Goal: Obtain resource: Download file/media

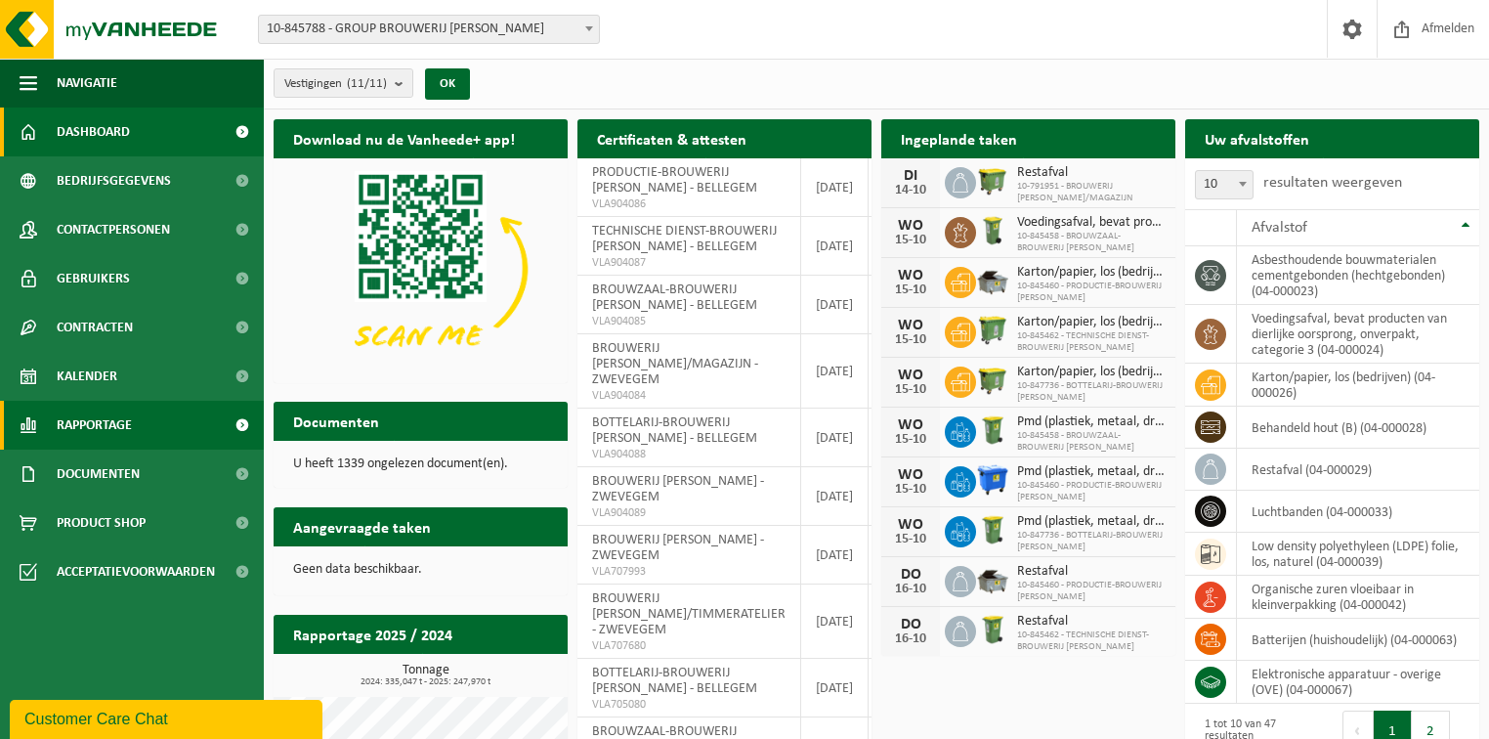
click at [91, 421] on span "Rapportage" at bounding box center [94, 425] width 75 height 49
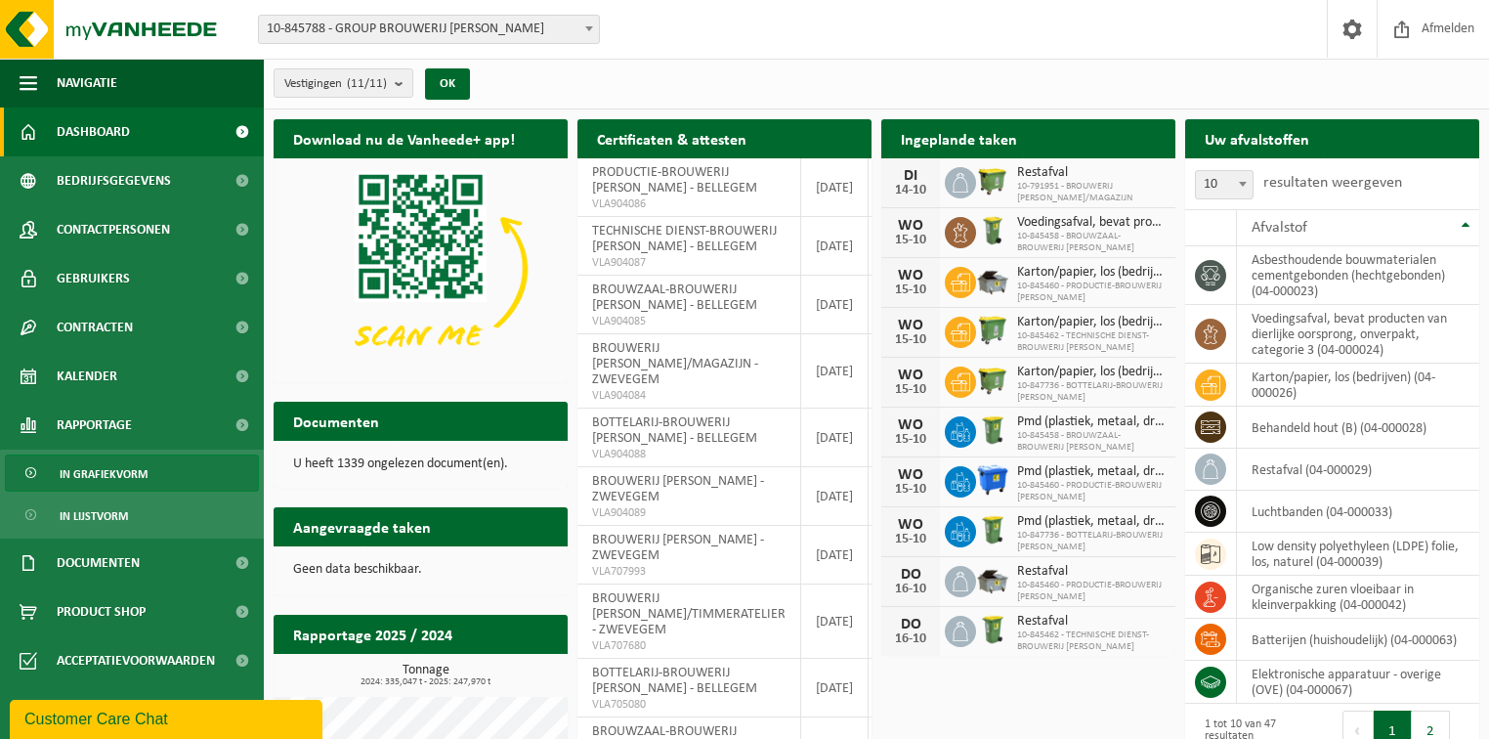
click at [86, 477] on span "In grafiekvorm" at bounding box center [104, 473] width 88 height 37
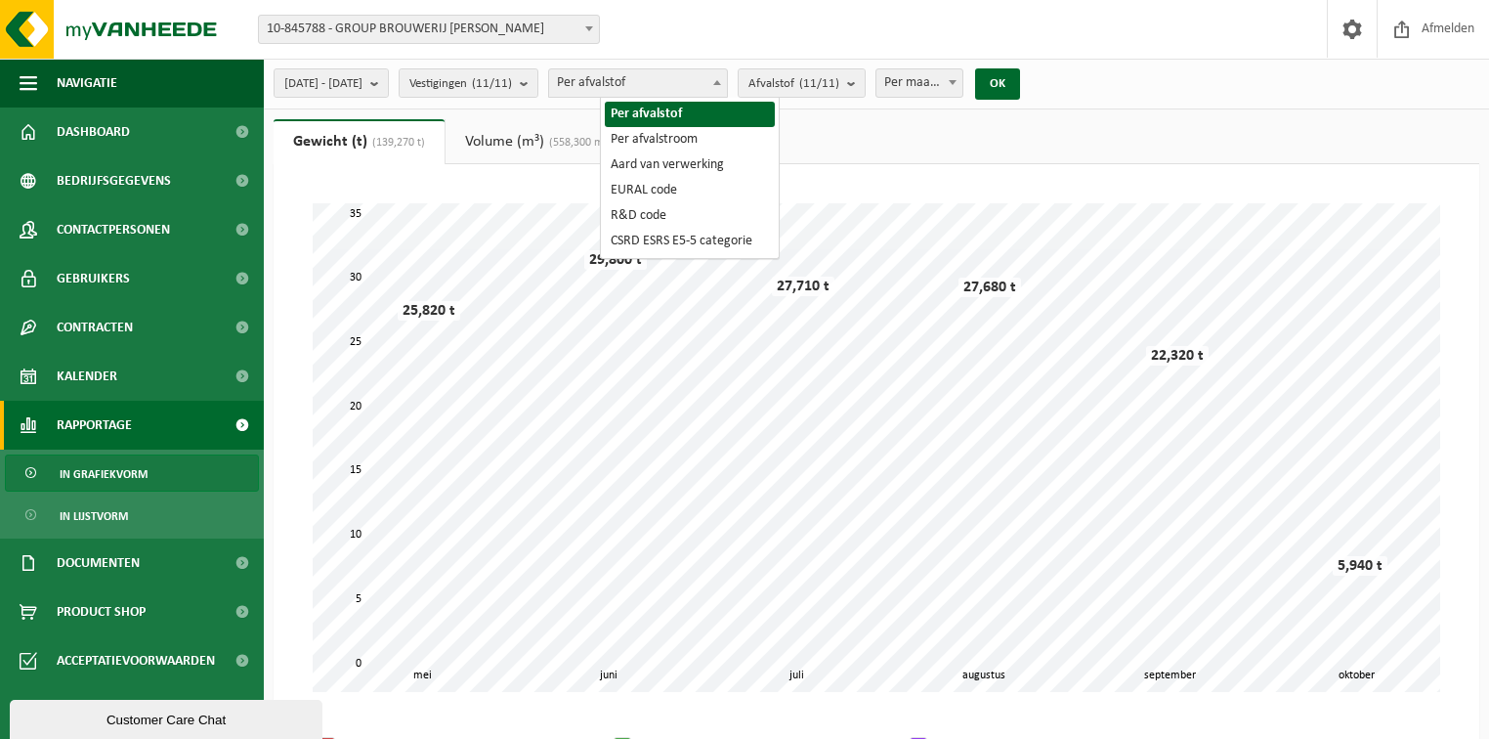
click at [727, 78] on span at bounding box center [717, 81] width 20 height 25
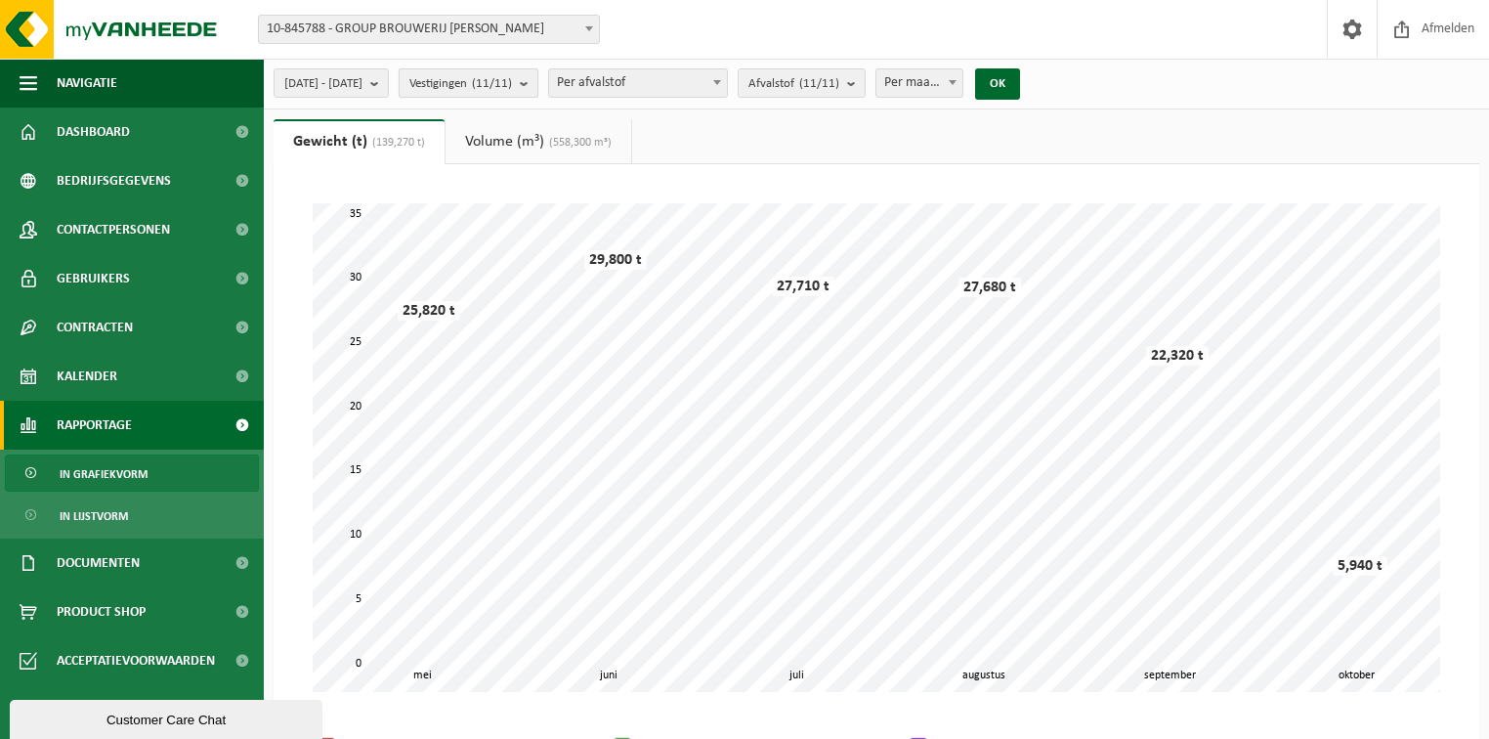
click at [504, 87] on span "Vestigingen (11/11)" at bounding box center [460, 83] width 103 height 29
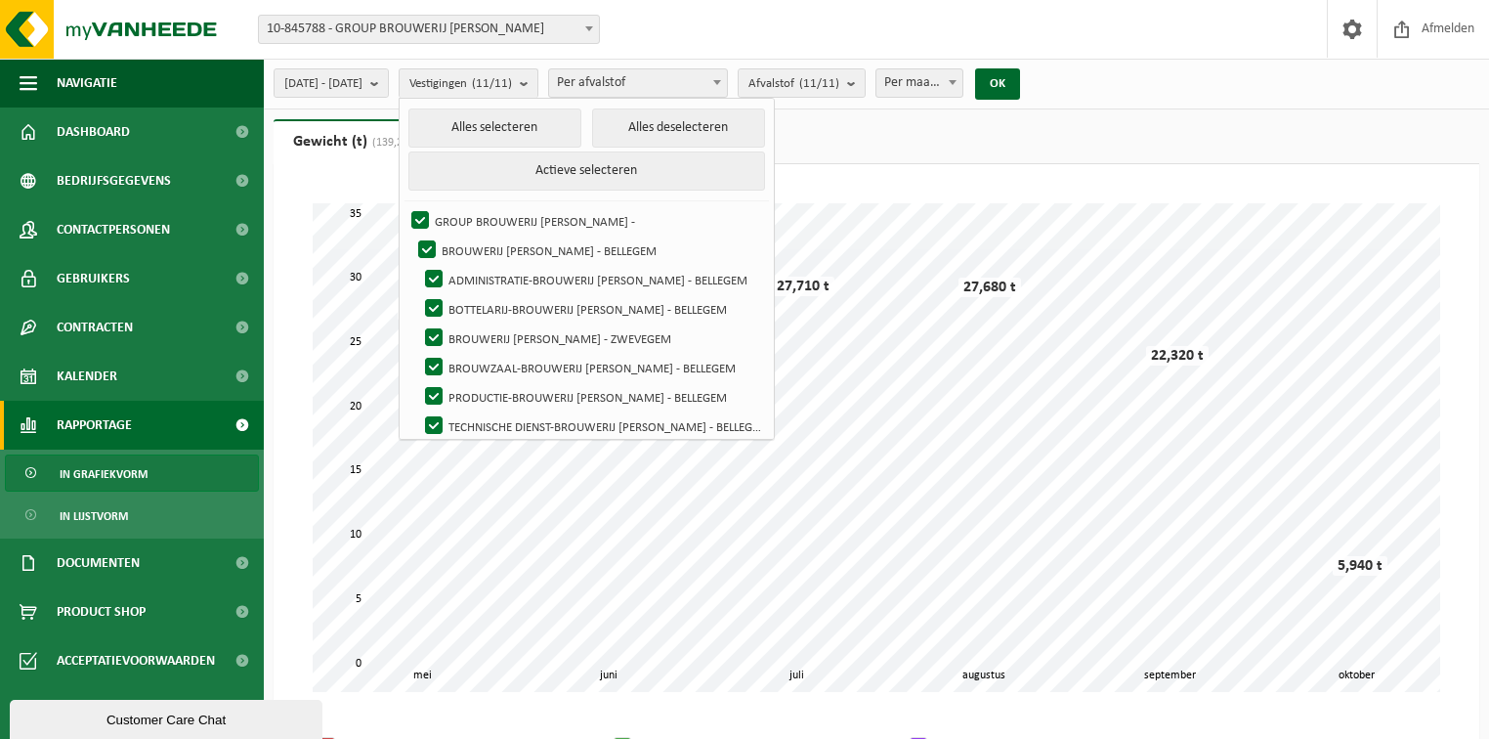
click at [1116, 129] on ul "Gewicht (t) (139,270 t) Volume (m³) (558,300 m³)" at bounding box center [876, 141] width 1205 height 45
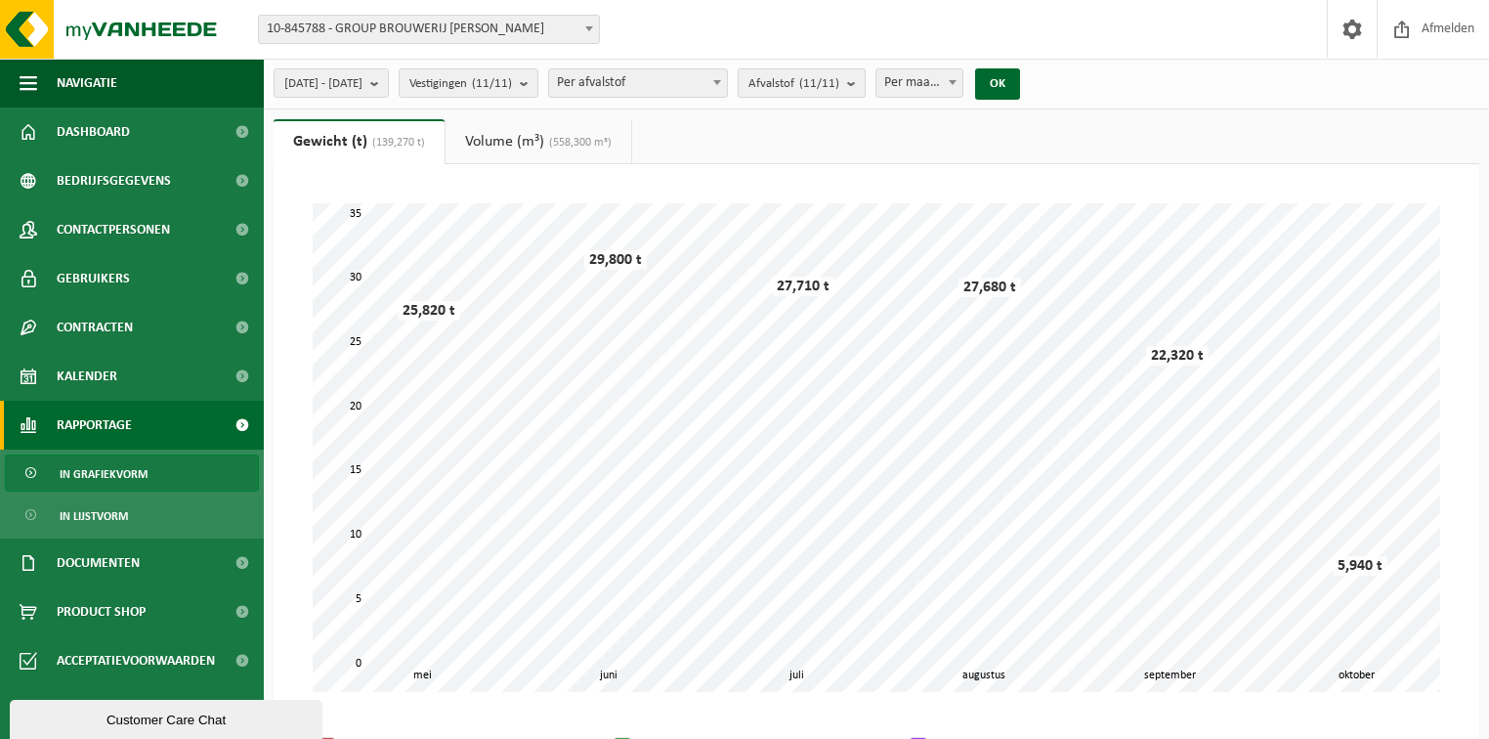
click at [865, 74] on b "submit" at bounding box center [856, 82] width 18 height 27
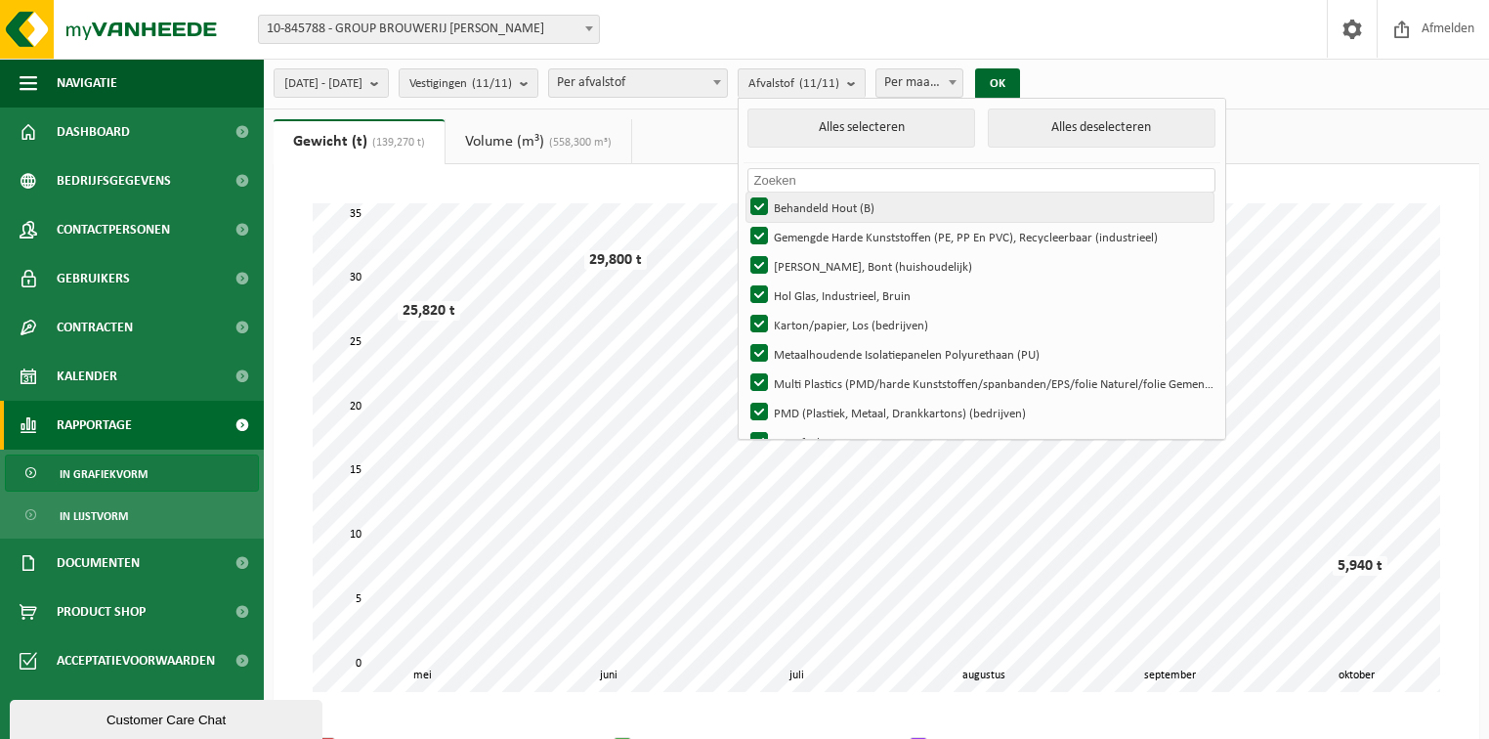
click at [810, 200] on label "Behandeld Hout (B)" at bounding box center [979, 206] width 467 height 29
click at [743, 192] on input "Behandeld Hout (B)" at bounding box center [742, 191] width 1 height 1
checkbox input "false"
click at [811, 234] on label "Gemengde Harde Kunststoffen (PE, PP En PVC), Recycleerbaar (industrieel)" at bounding box center [979, 236] width 467 height 29
click at [743, 222] on input "Gemengde Harde Kunststoffen (PE, PP En PVC), Recycleerbaar (industrieel)" at bounding box center [742, 221] width 1 height 1
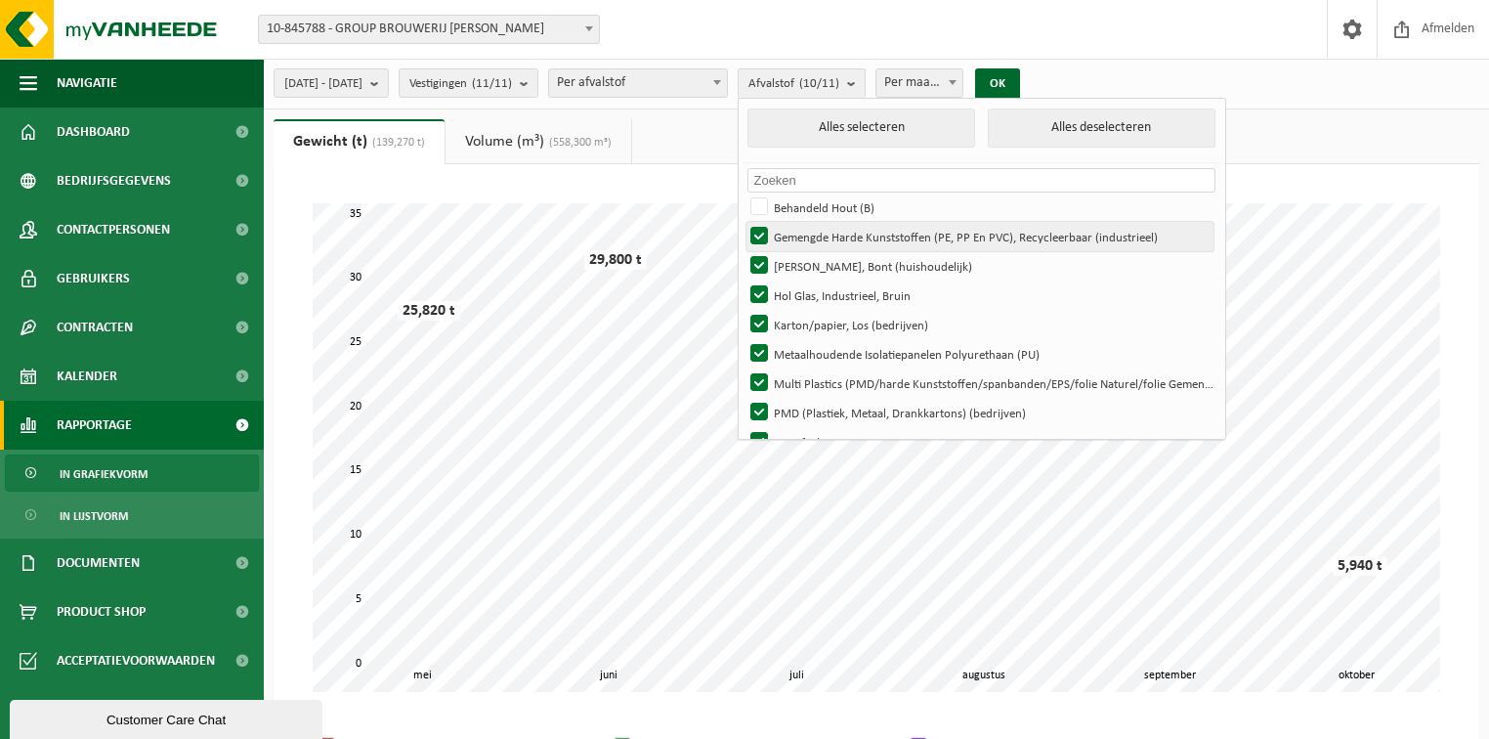
checkbox input "false"
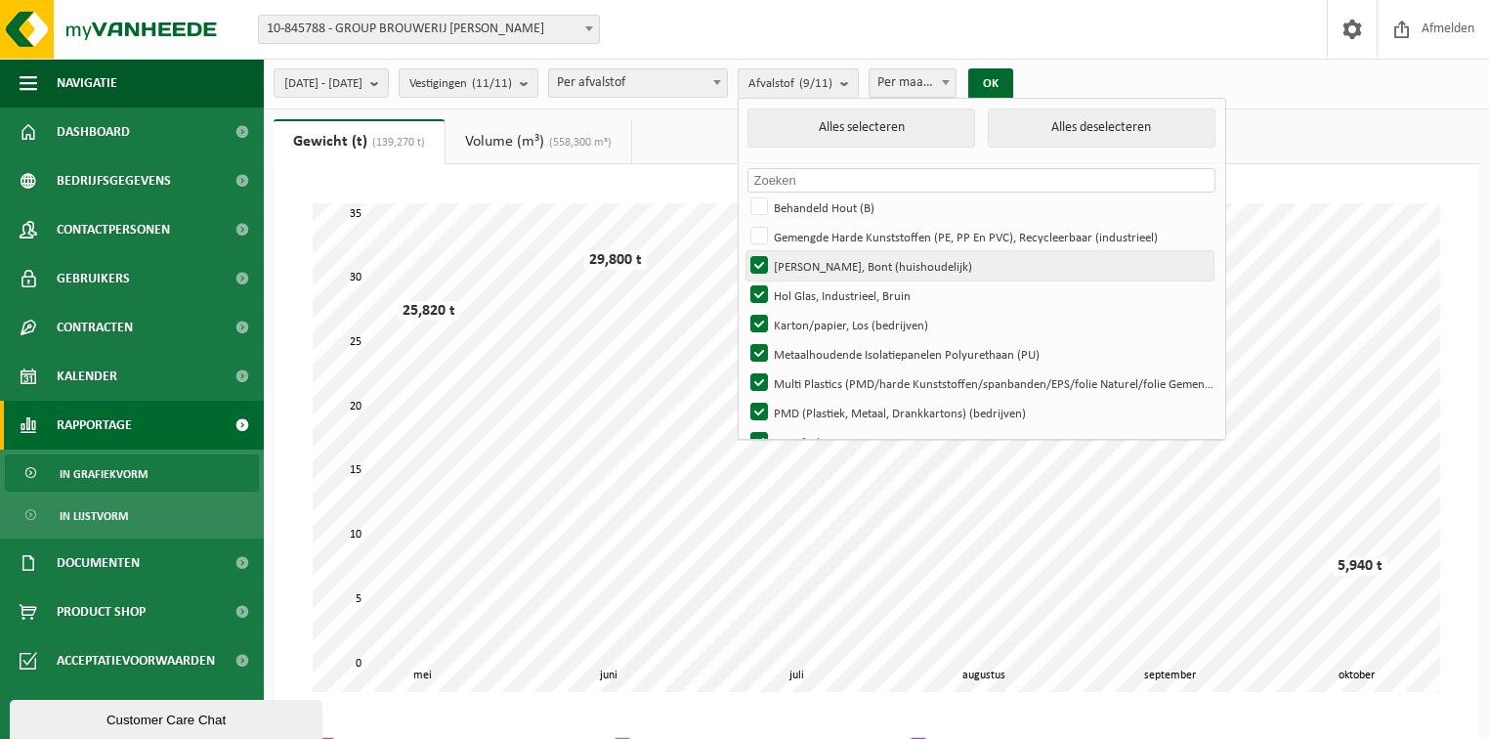
drag, startPoint x: 809, startPoint y: 254, endPoint x: 809, endPoint y: 274, distance: 19.5
click at [809, 254] on label "Hol Glas, Bont (huishoudelijk)" at bounding box center [979, 265] width 467 height 29
click at [743, 251] on input "Hol Glas, Bont (huishoudelijk)" at bounding box center [742, 250] width 1 height 1
checkbox input "false"
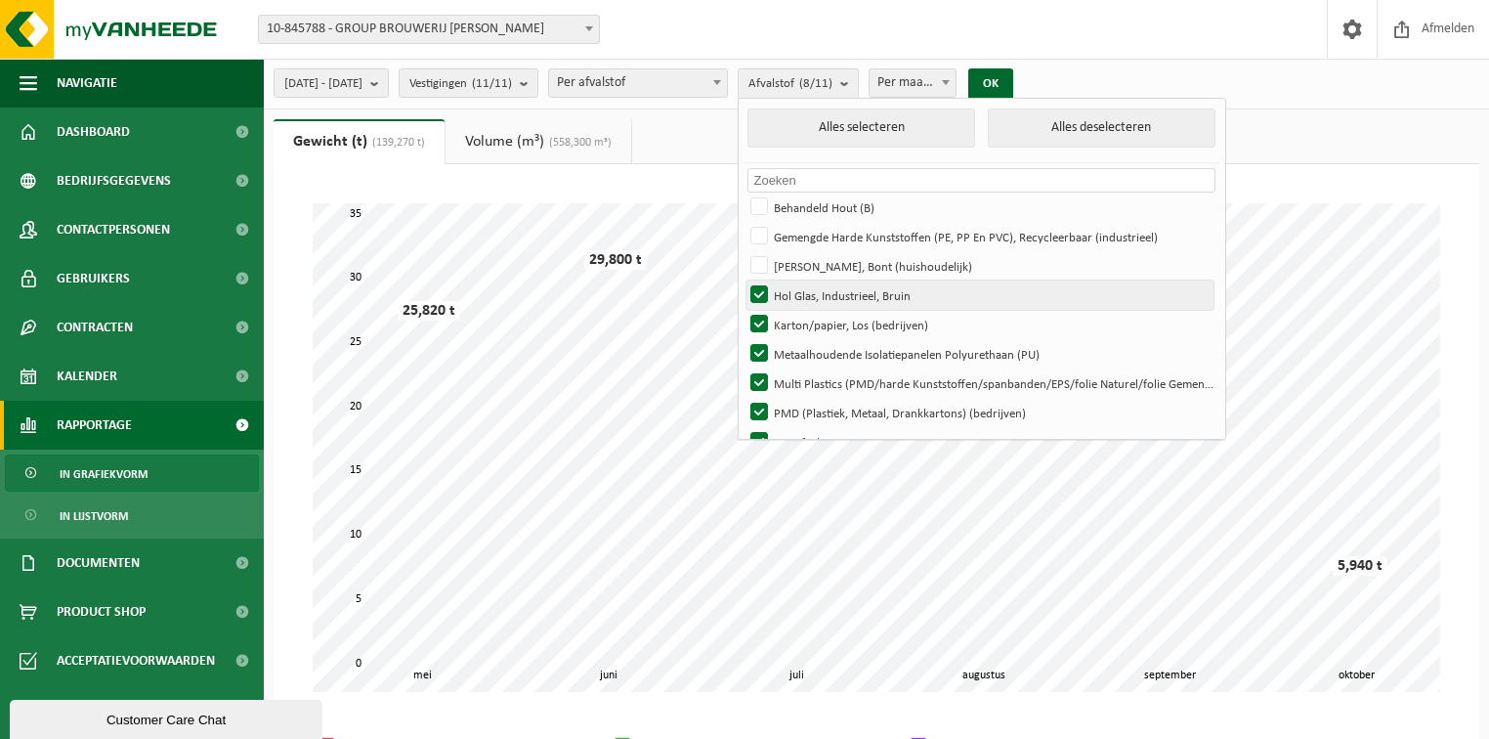
click at [805, 284] on label "Hol Glas, Industrieel, Bruin" at bounding box center [979, 294] width 467 height 29
click at [743, 280] on input "Hol Glas, Industrieel, Bruin" at bounding box center [742, 279] width 1 height 1
checkbox input "false"
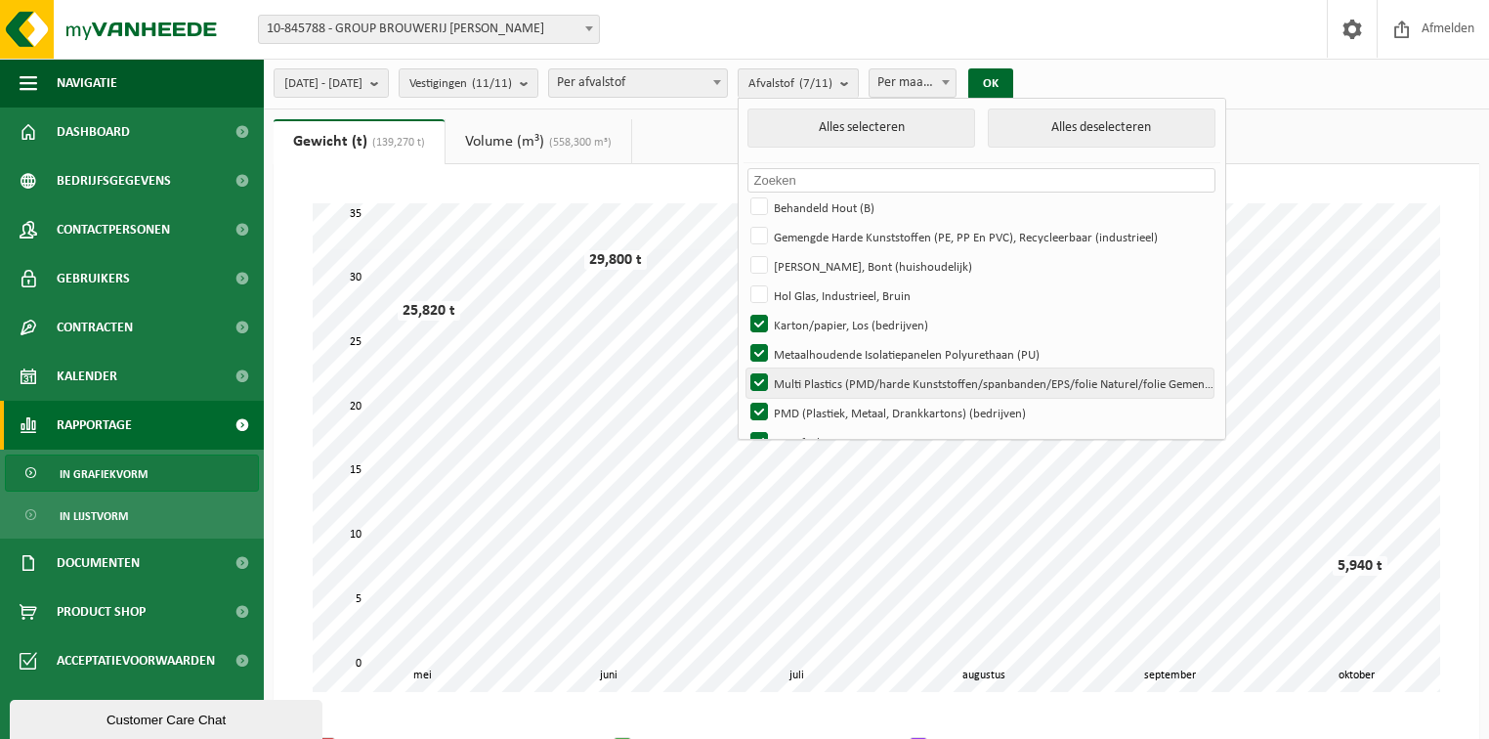
drag, startPoint x: 813, startPoint y: 348, endPoint x: 809, endPoint y: 369, distance: 21.8
click at [812, 348] on label "Metaalhoudende Isolatiepanelen Polyurethaan (PU)" at bounding box center [979, 353] width 467 height 29
click at [743, 339] on input "Metaalhoudende Isolatiepanelen Polyurethaan (PU)" at bounding box center [742, 338] width 1 height 1
checkbox input "false"
click at [807, 387] on label "Multi Plastics (PMD/harde Kunststoffen/spanbanden/EPS/folie Naturel/folie Gemen…" at bounding box center [979, 382] width 467 height 29
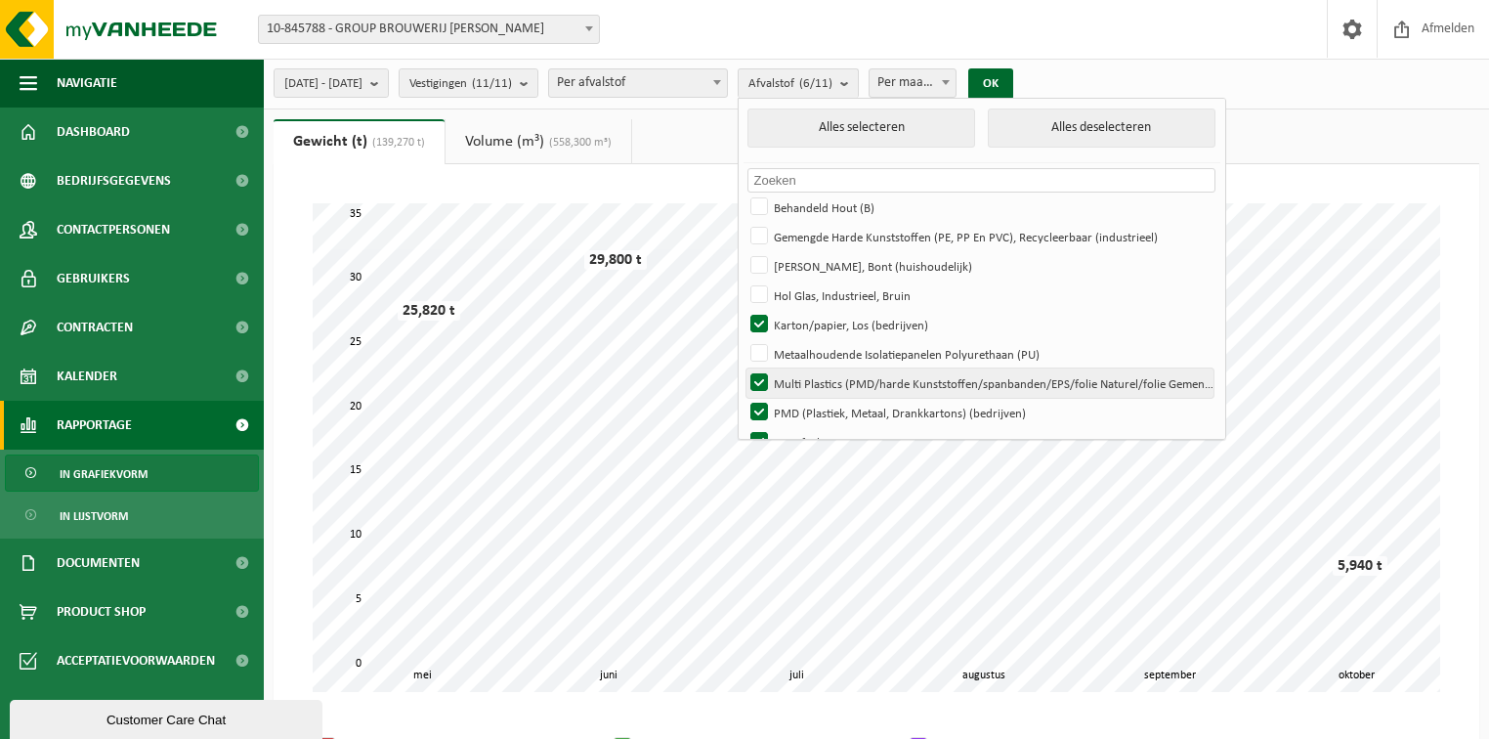
click at [743, 368] on input "Multi Plastics (PMD/harde Kunststoffen/spanbanden/EPS/folie Naturel/folie Gemen…" at bounding box center [742, 367] width 1 height 1
checkbox input "false"
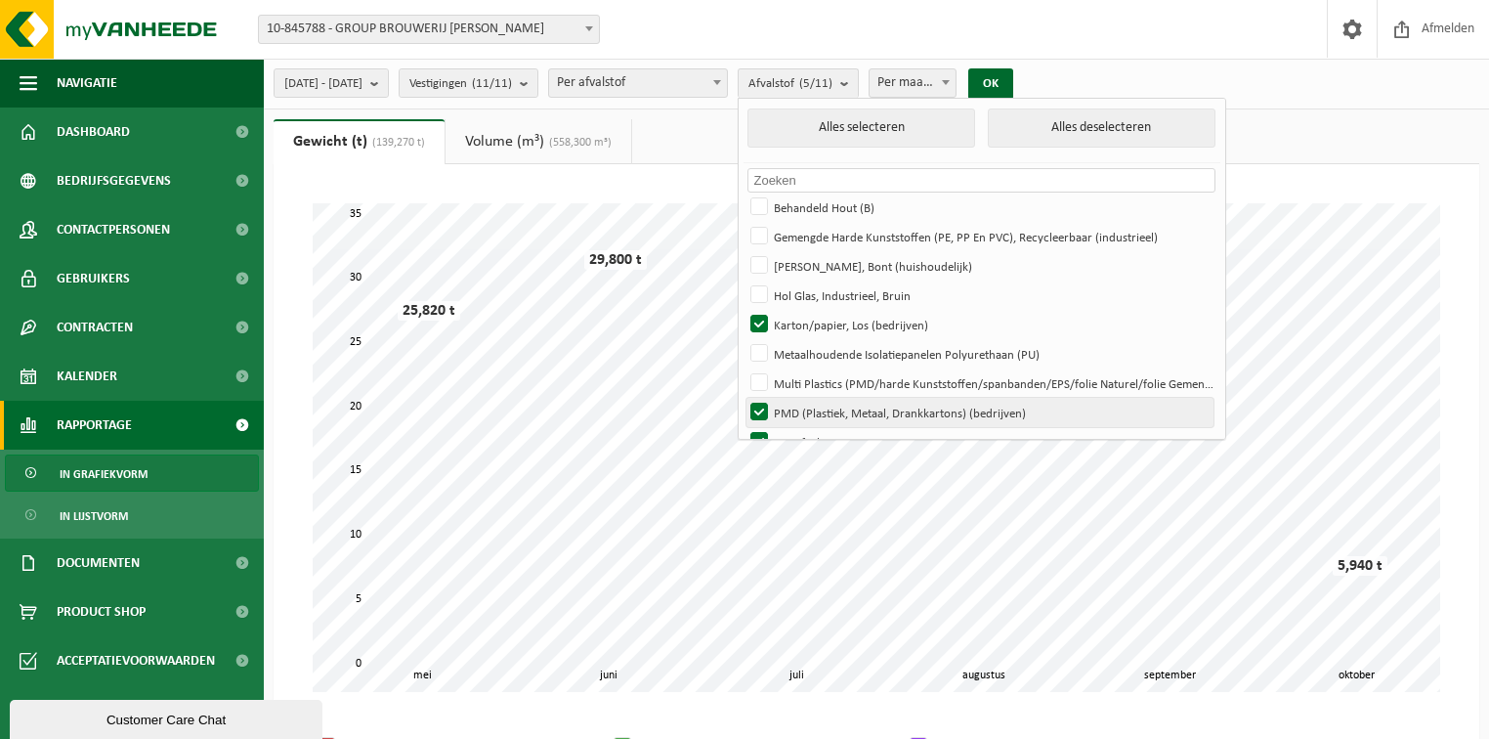
click at [806, 410] on label "PMD (Plastiek, Metaal, Drankkartons) (bedrijven)" at bounding box center [979, 412] width 467 height 29
click at [743, 398] on input "PMD (Plastiek, Metaal, Drankkartons) (bedrijven)" at bounding box center [742, 397] width 1 height 1
checkbox input "false"
click at [805, 430] on label "Restafval" at bounding box center [979, 441] width 467 height 29
click at [743, 427] on input "Restafval" at bounding box center [742, 426] width 1 height 1
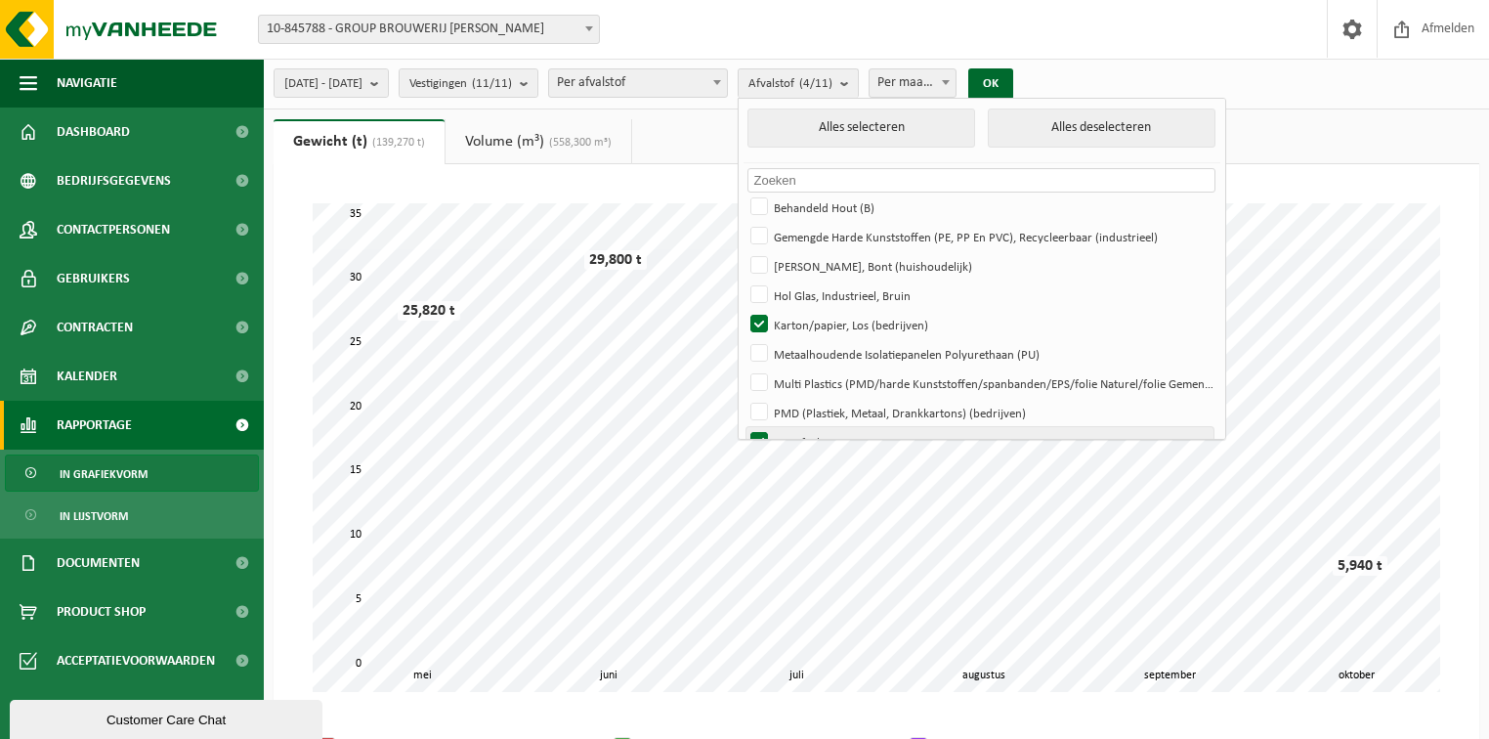
checkbox input "false"
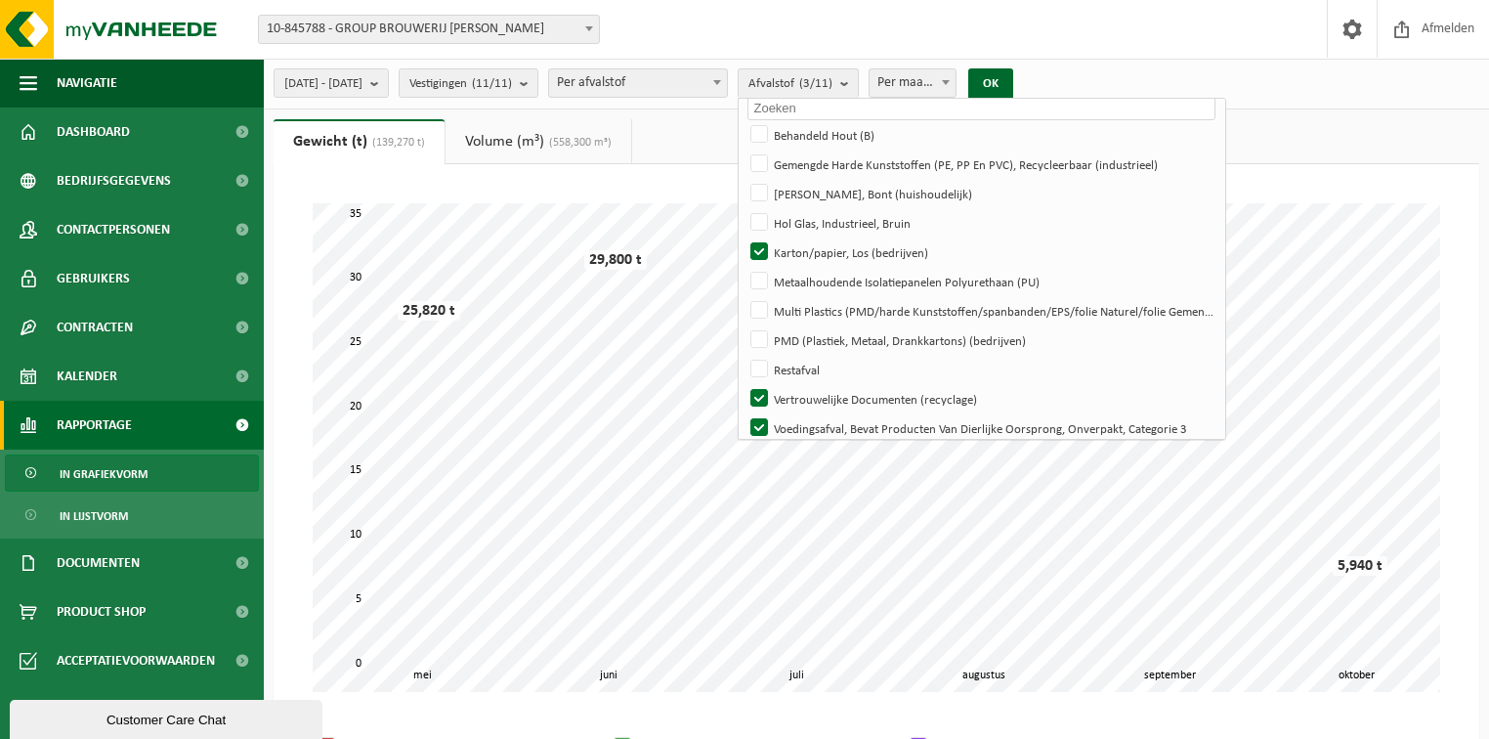
scroll to position [83, 0]
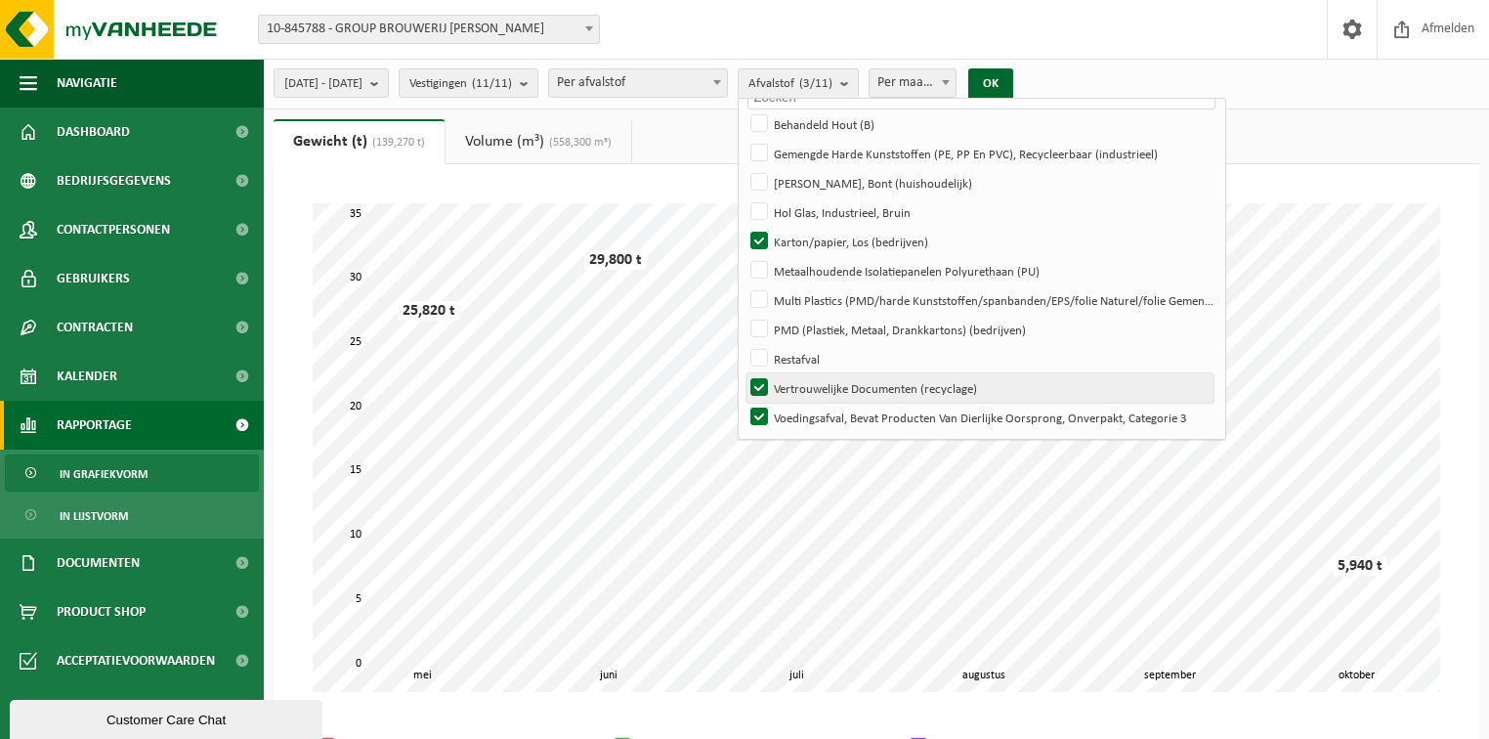
click at [806, 380] on label "Vertrouwelijke Documenten (recyclage)" at bounding box center [979, 387] width 467 height 29
click at [743, 373] on input "Vertrouwelijke Documenten (recyclage)" at bounding box center [742, 372] width 1 height 1
checkbox input "false"
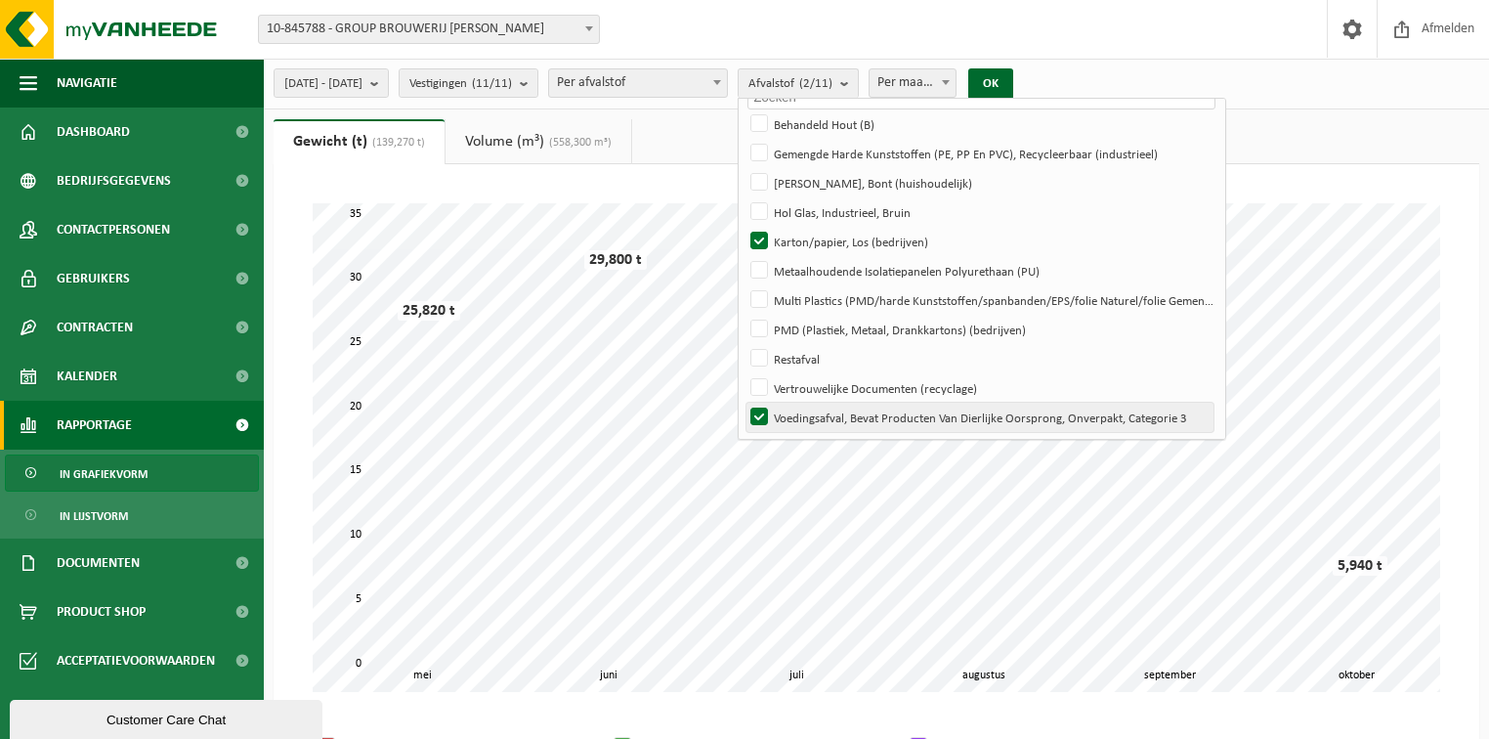
click at [808, 412] on label "Voedingsafval, Bevat Producten Van Dierlijke Oorsprong, Onverpakt, Categorie 3" at bounding box center [979, 416] width 467 height 29
click at [743, 402] on input "Voedingsafval, Bevat Producten Van Dierlijke Oorsprong, Onverpakt, Categorie 3" at bounding box center [742, 401] width 1 height 1
checkbox input "false"
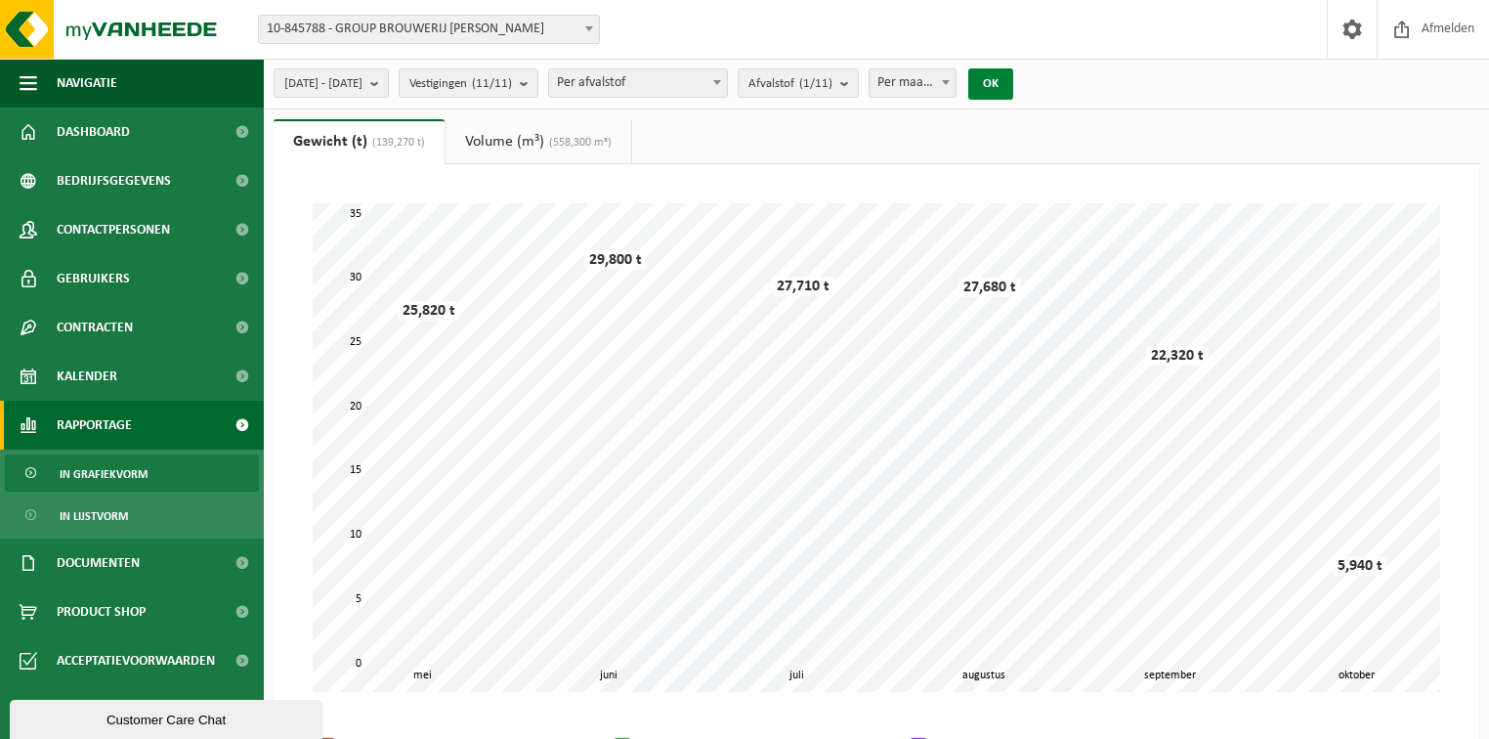
click at [1013, 78] on button "OK" at bounding box center [990, 83] width 45 height 31
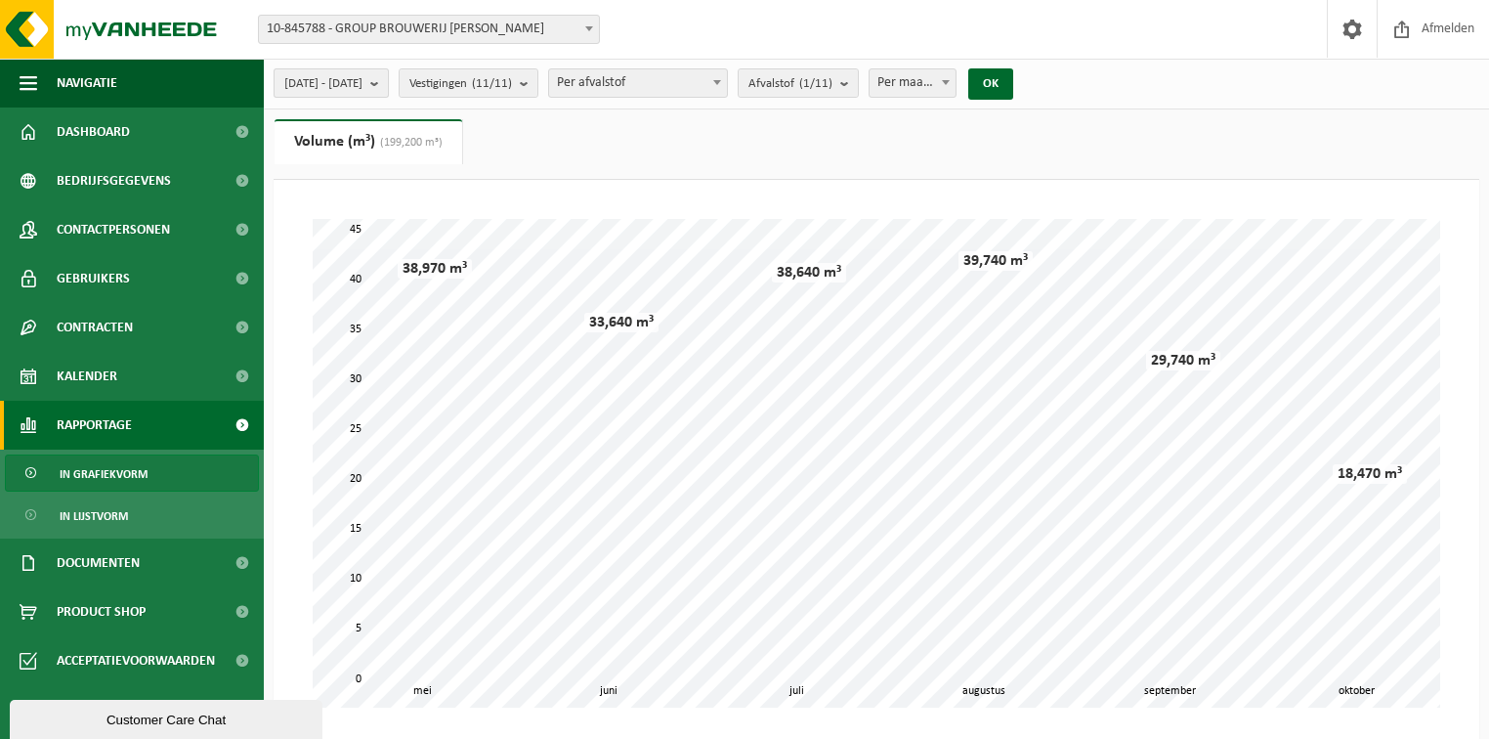
click at [388, 78] on b "submit" at bounding box center [379, 82] width 18 height 27
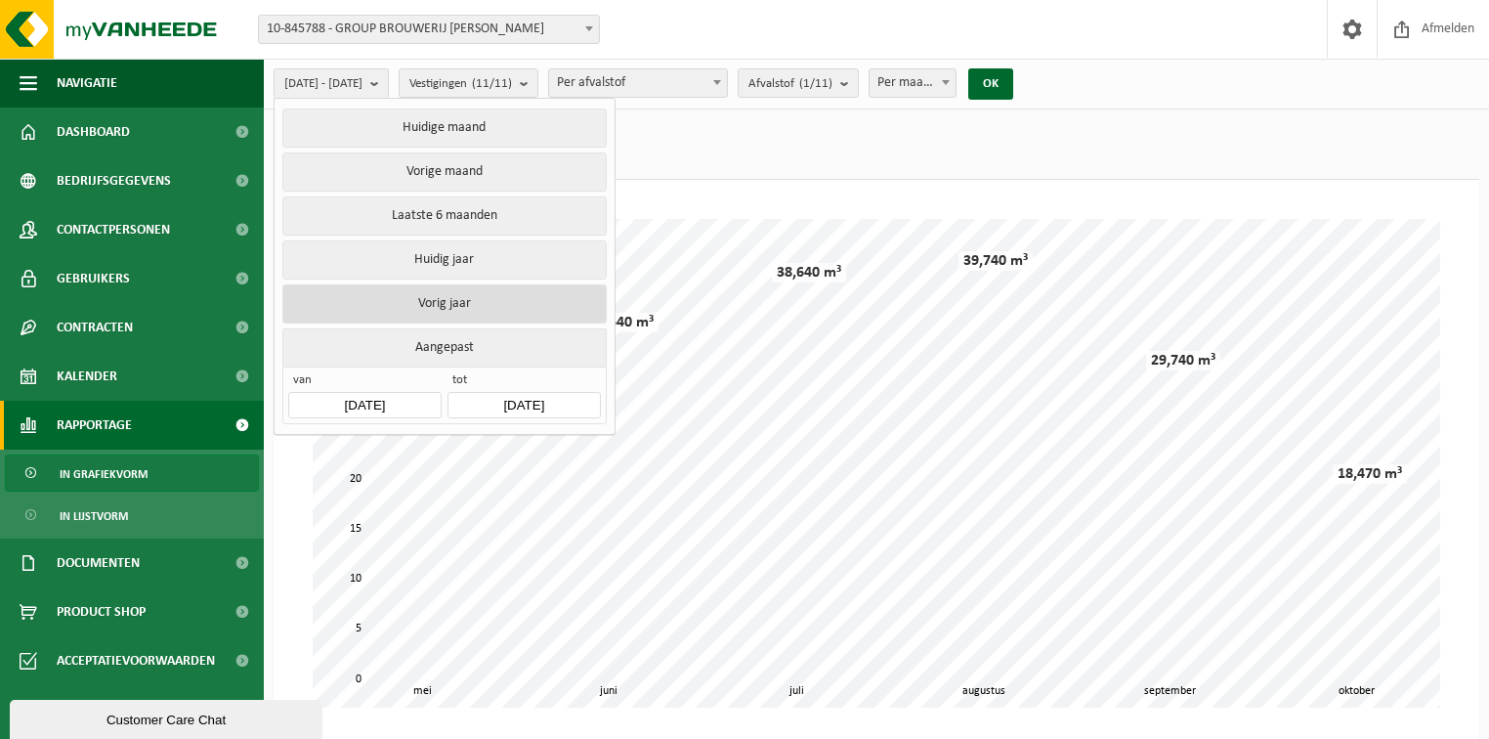
click at [443, 298] on button "Vorig jaar" at bounding box center [443, 303] width 323 height 39
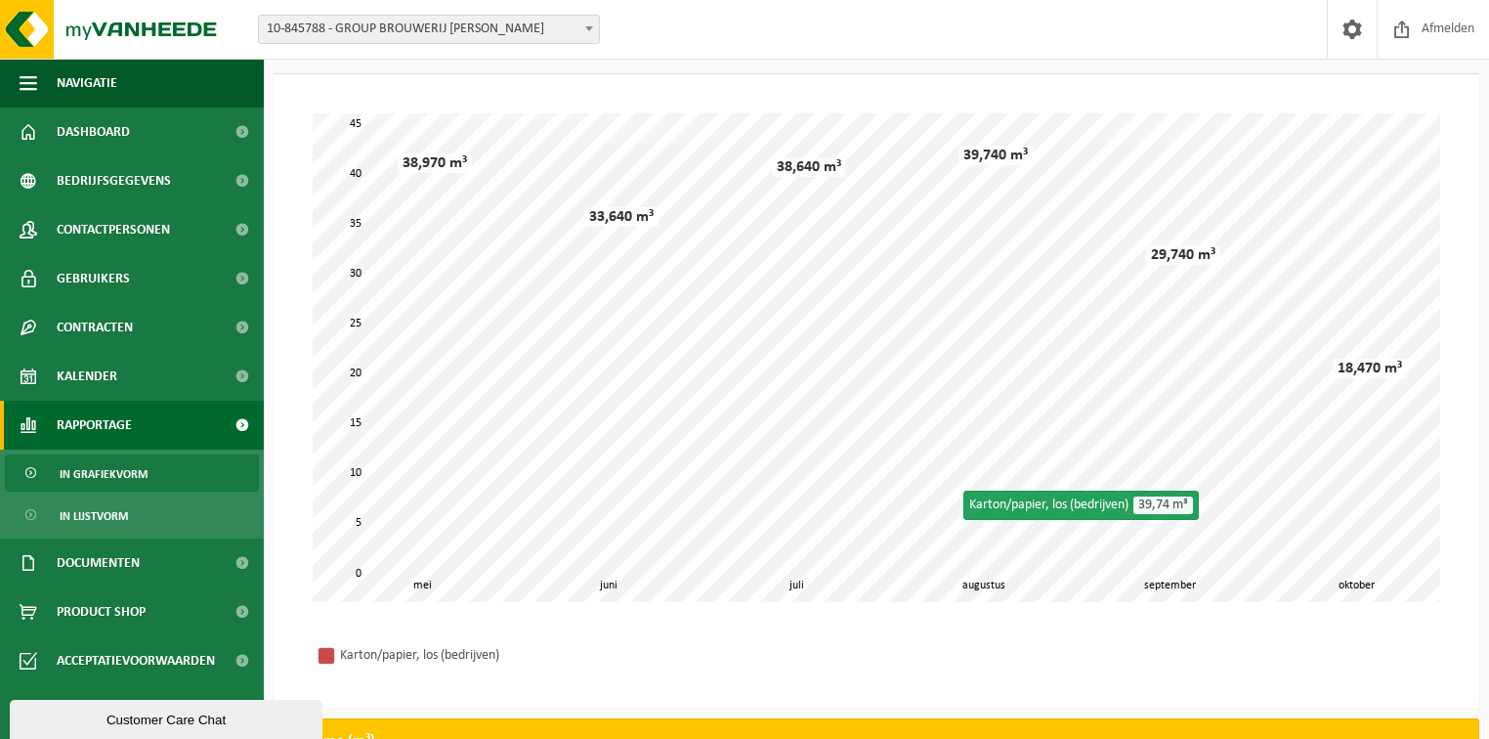
scroll to position [0, 0]
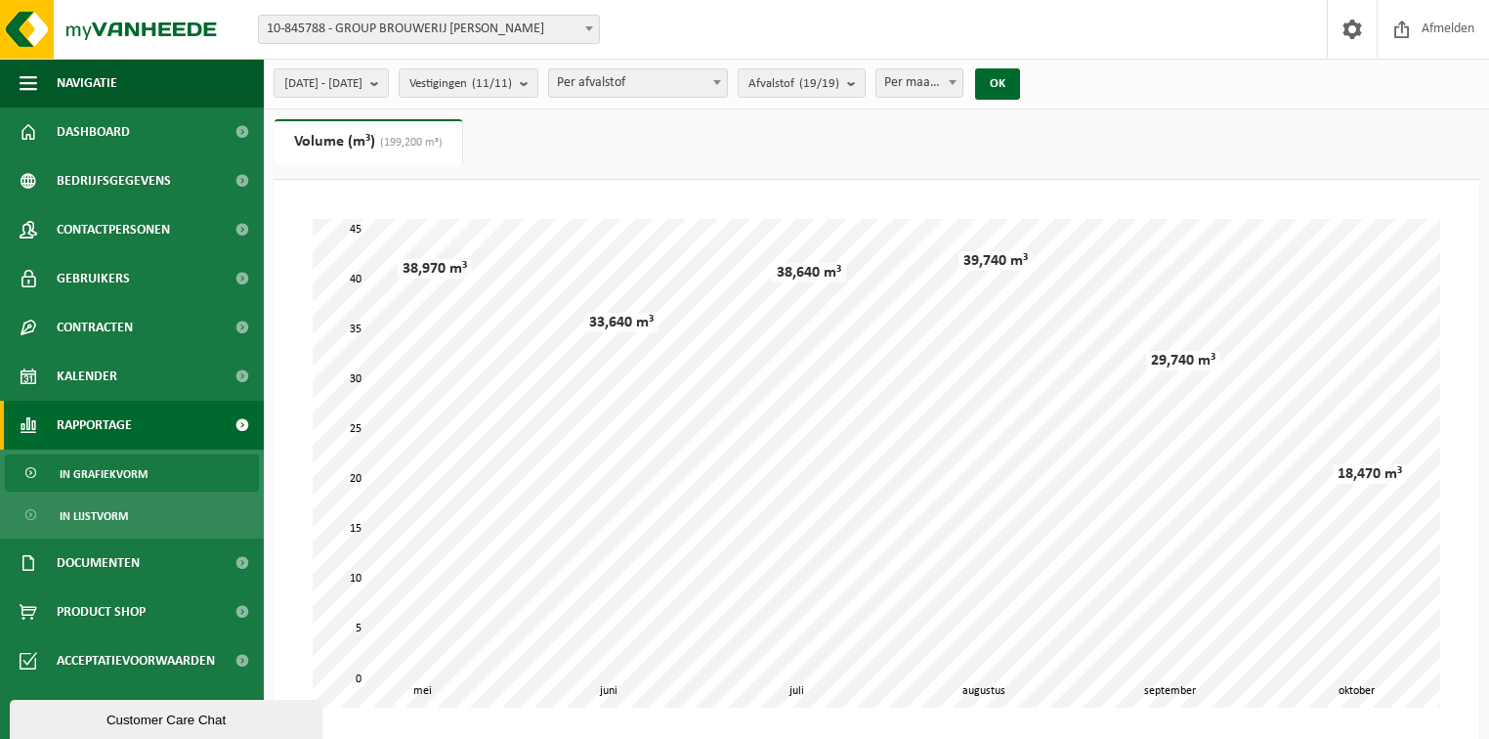
click at [962, 78] on span at bounding box center [953, 81] width 20 height 25
click at [963, 78] on span "Per jaar" at bounding box center [919, 82] width 87 height 27
click at [956, 81] on b at bounding box center [953, 82] width 8 height 5
select select "3"
click at [1020, 88] on button "OK" at bounding box center [997, 83] width 45 height 31
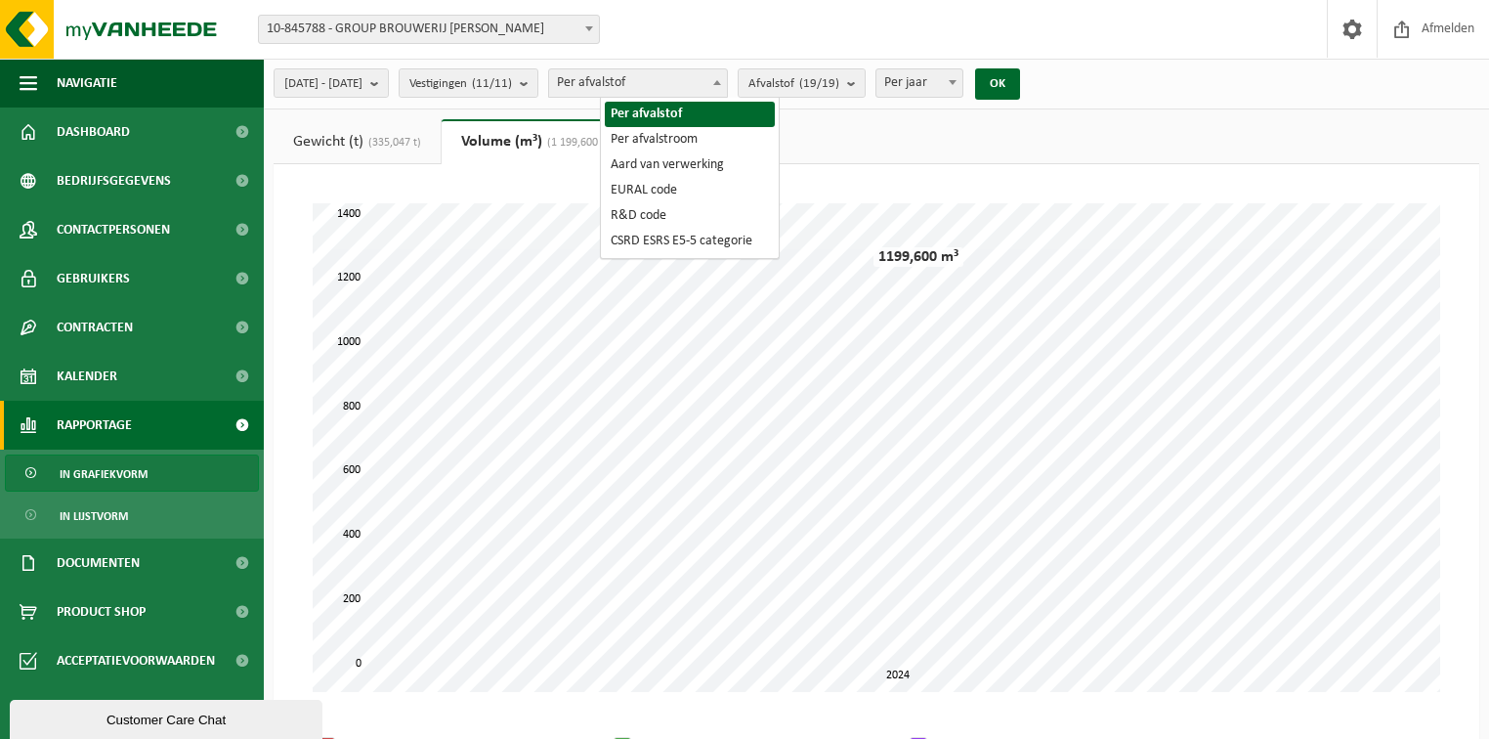
click at [725, 88] on span "Per afvalstof" at bounding box center [638, 82] width 178 height 27
select select "2"
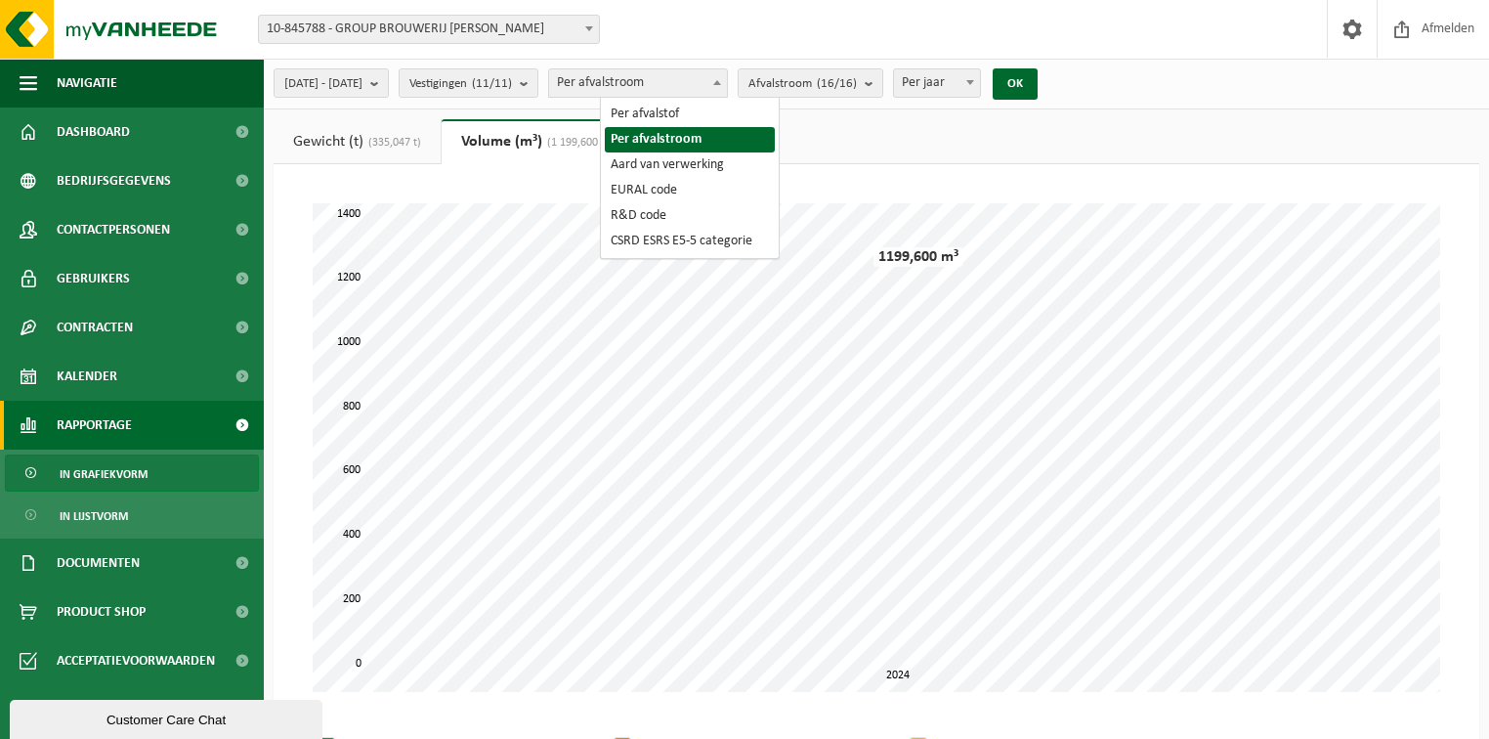
click at [727, 82] on span "Per afvalstroom" at bounding box center [638, 82] width 178 height 27
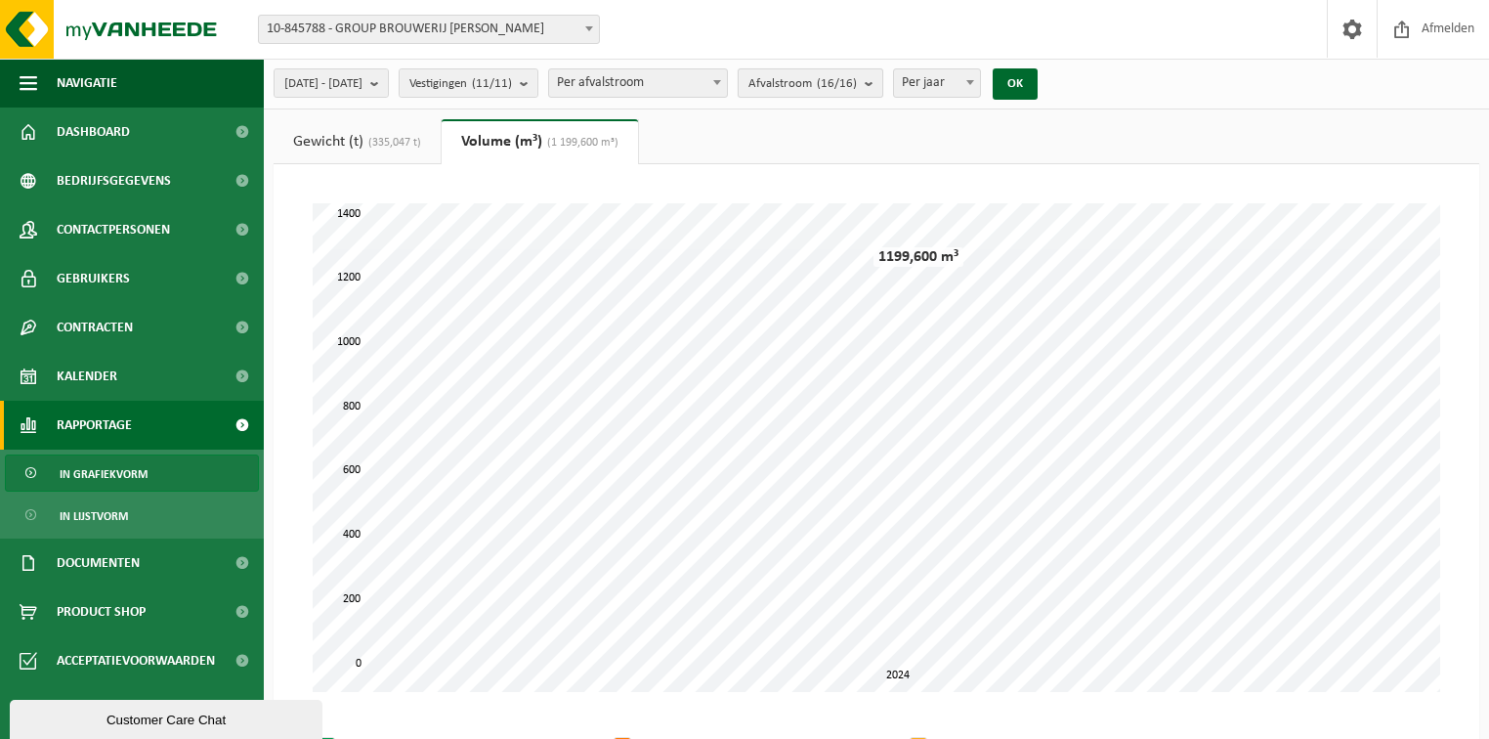
click at [830, 76] on span "Afvalstroom (16/16)" at bounding box center [802, 83] width 108 height 29
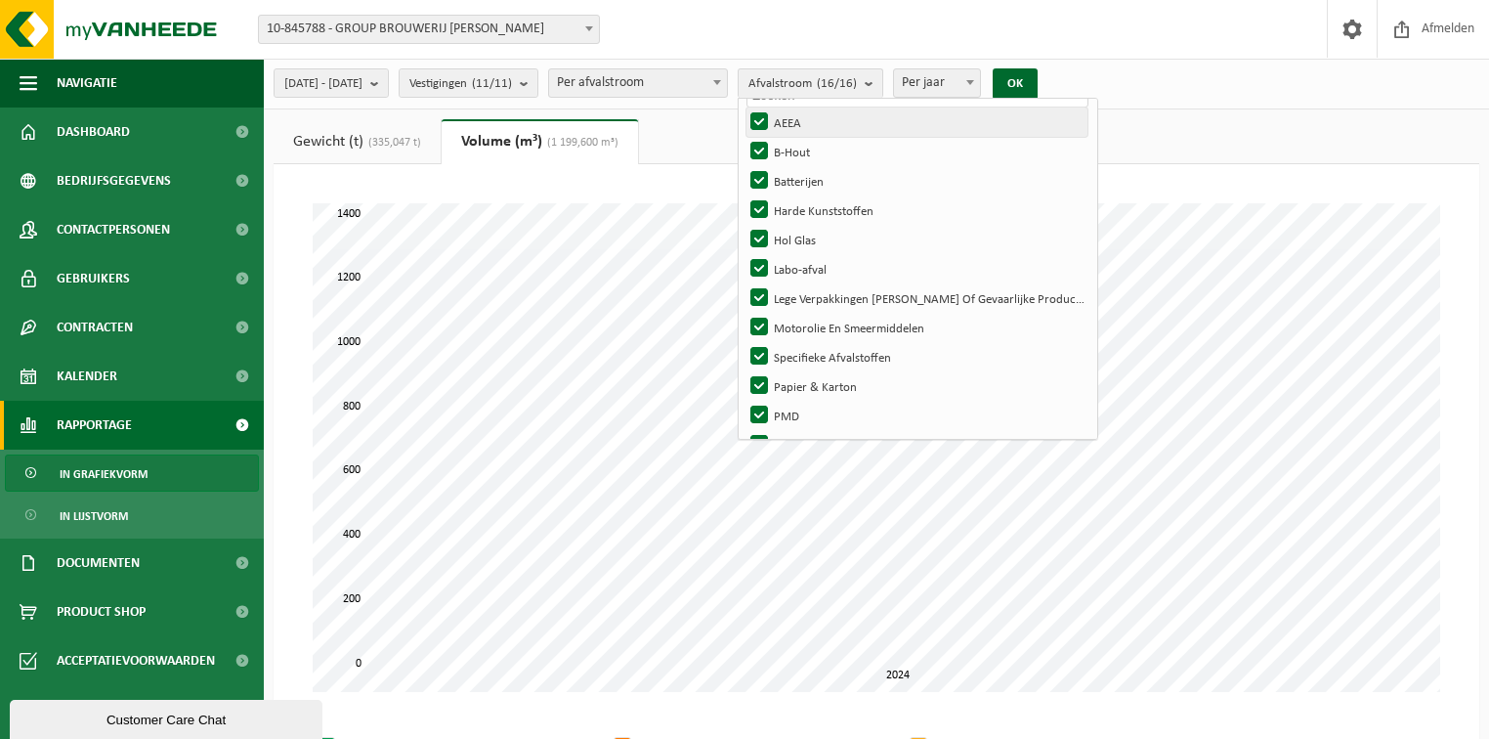
click at [812, 117] on label "AEEA" at bounding box center [917, 121] width 342 height 29
click at [743, 107] on input "AEEA" at bounding box center [742, 106] width 1 height 1
checkbox input "false"
click at [810, 148] on label "B-Hout" at bounding box center [917, 151] width 342 height 29
click at [743, 137] on input "B-Hout" at bounding box center [742, 136] width 1 height 1
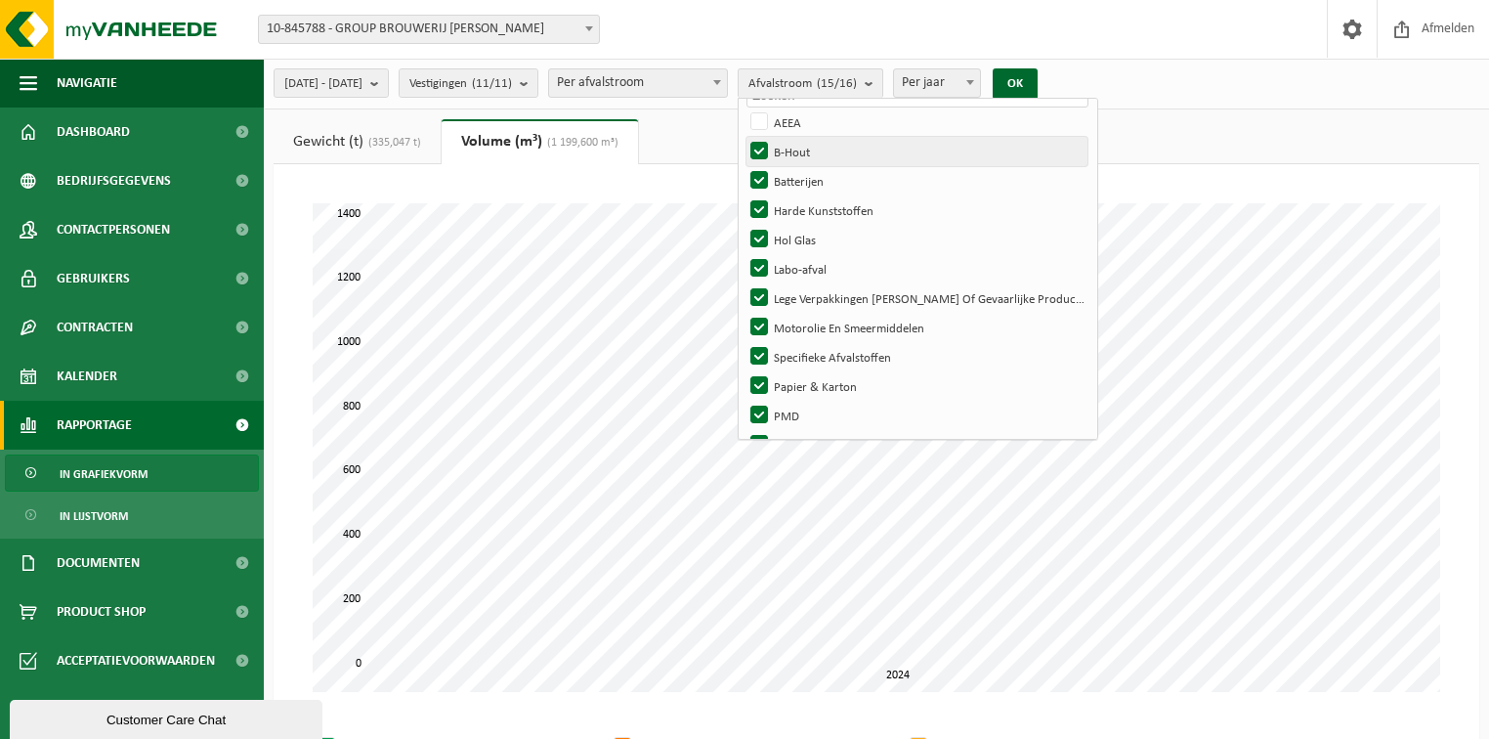
checkbox input "false"
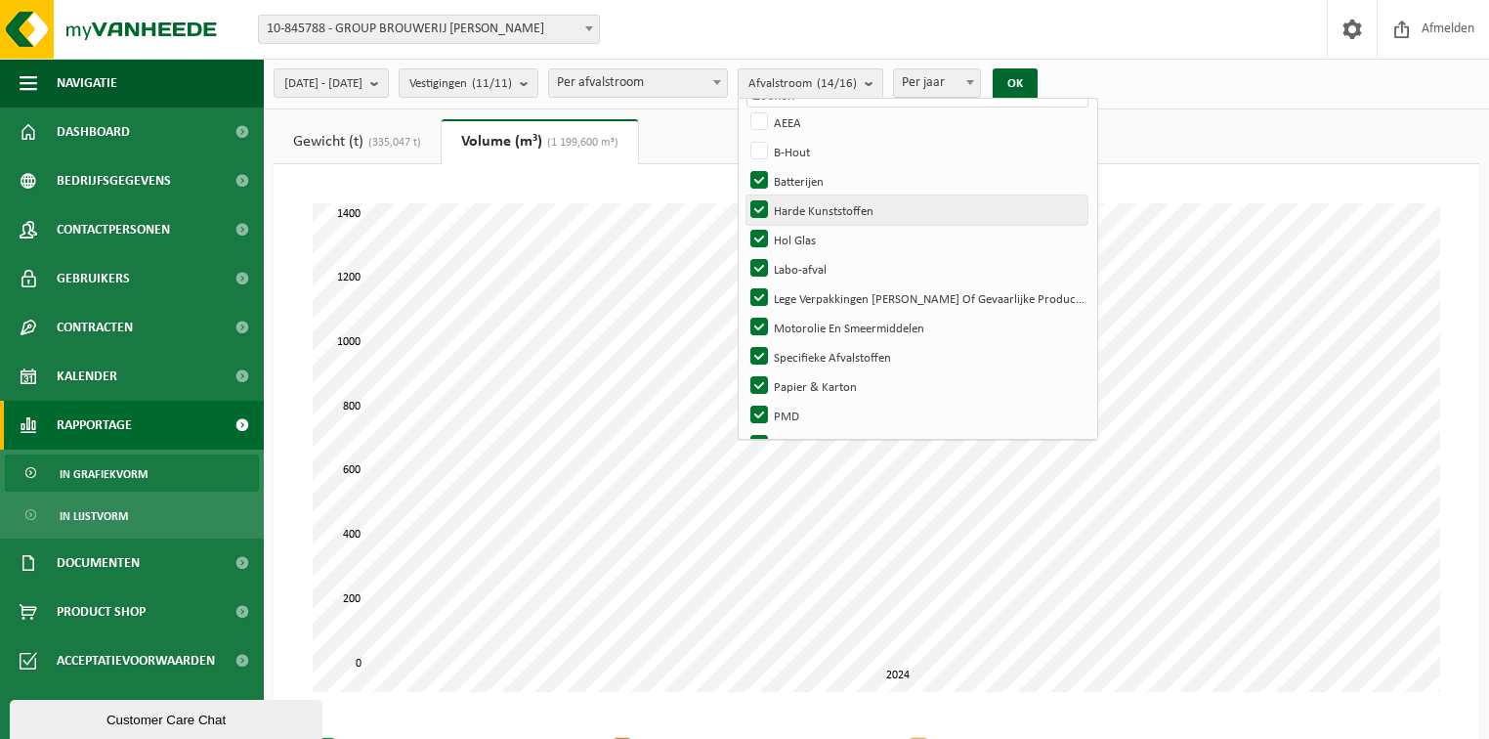
click at [812, 195] on label "Harde Kunststoffen" at bounding box center [917, 209] width 342 height 29
click at [743, 194] on input "Harde Kunststoffen" at bounding box center [742, 194] width 1 height 1
checkbox input "false"
click at [811, 168] on label "Batterijen" at bounding box center [917, 180] width 342 height 29
click at [743, 166] on input "Batterijen" at bounding box center [742, 165] width 1 height 1
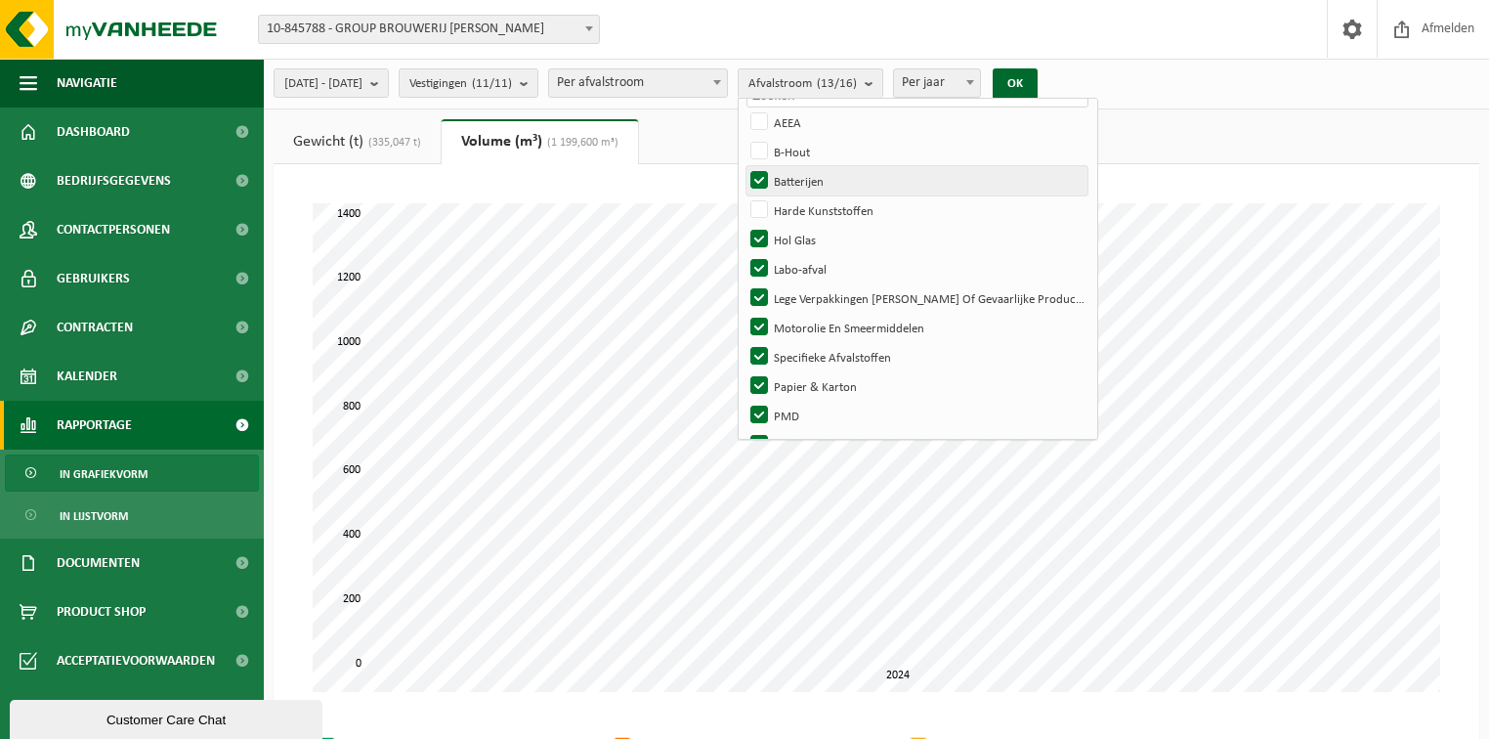
checkbox input "false"
click at [809, 234] on label "Hol Glas" at bounding box center [917, 239] width 342 height 29
click at [743, 225] on input "Hol Glas" at bounding box center [742, 224] width 1 height 1
checkbox input "false"
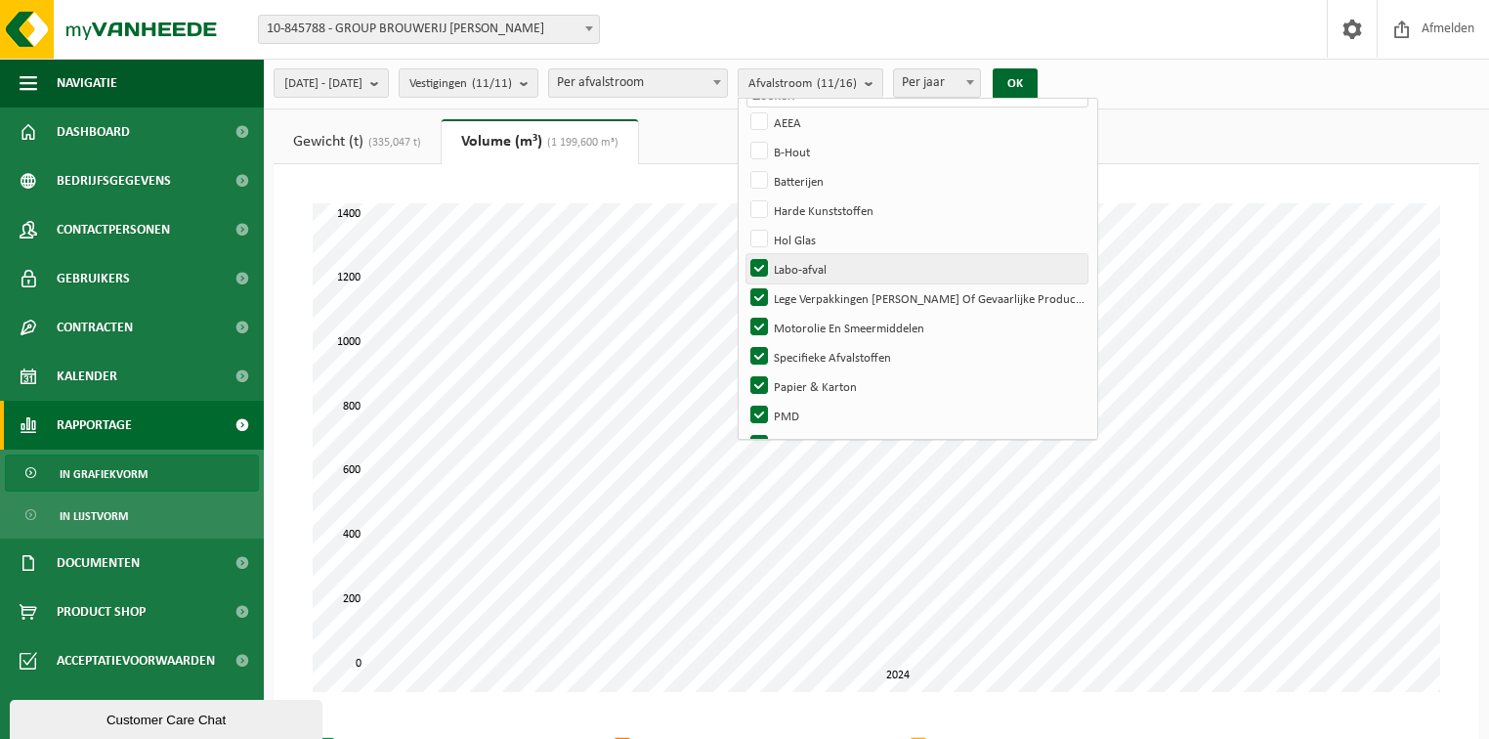
click at [812, 266] on label "Labo-afval" at bounding box center [917, 268] width 342 height 29
click at [743, 254] on input "Labo-afval" at bounding box center [742, 253] width 1 height 1
checkbox input "false"
drag, startPoint x: 808, startPoint y: 292, endPoint x: 808, endPoint y: 320, distance: 28.3
click at [808, 293] on label "Lege Verpakkingen Van Bijzondere Of Gevaarlijke Producten" at bounding box center [917, 297] width 342 height 29
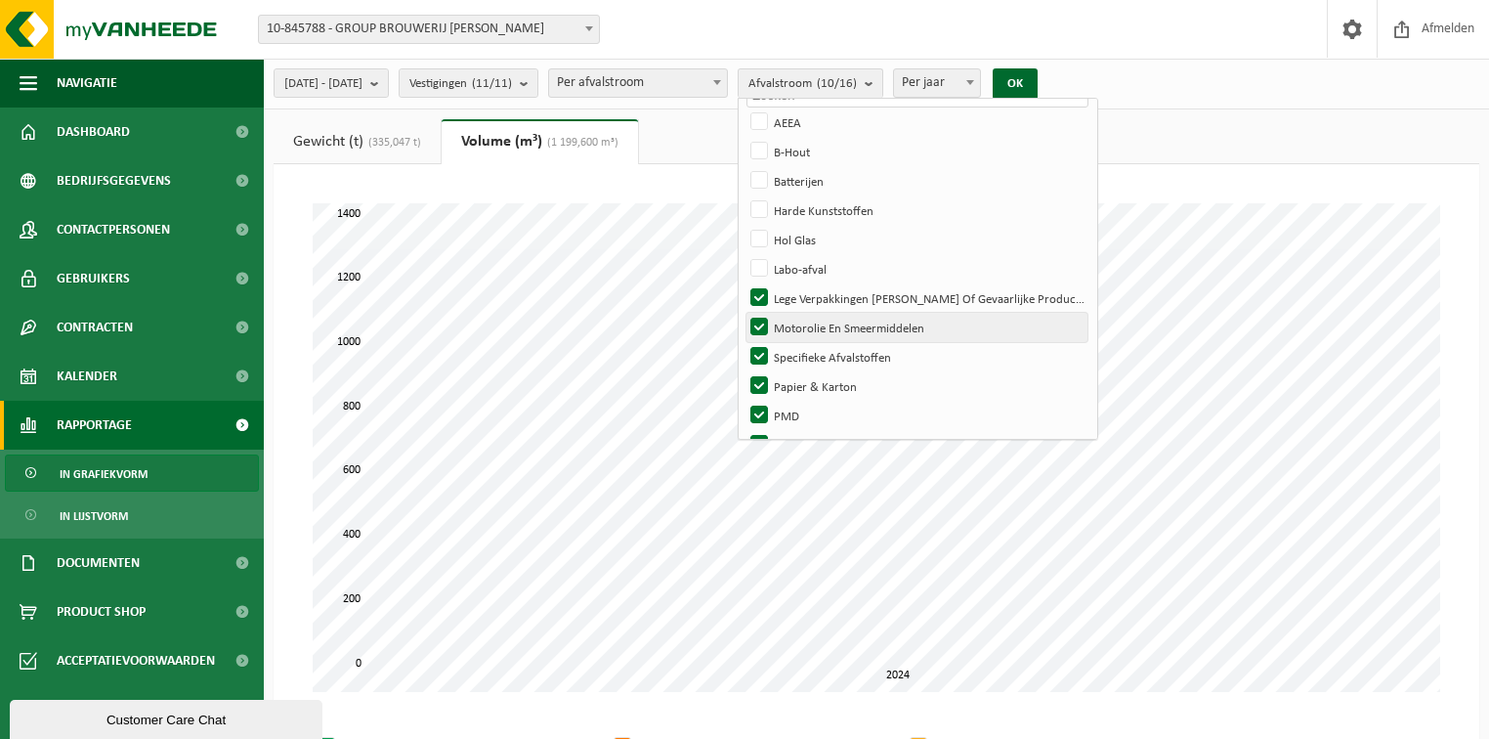
click at [743, 283] on input "Lege Verpakkingen Van Bijzondere Of Gevaarlijke Producten" at bounding box center [742, 282] width 1 height 1
checkbox input "false"
click at [808, 330] on label "Motorolie En Smeermiddelen" at bounding box center [917, 327] width 342 height 29
click at [743, 313] on input "Motorolie En Smeermiddelen" at bounding box center [742, 312] width 1 height 1
checkbox input "false"
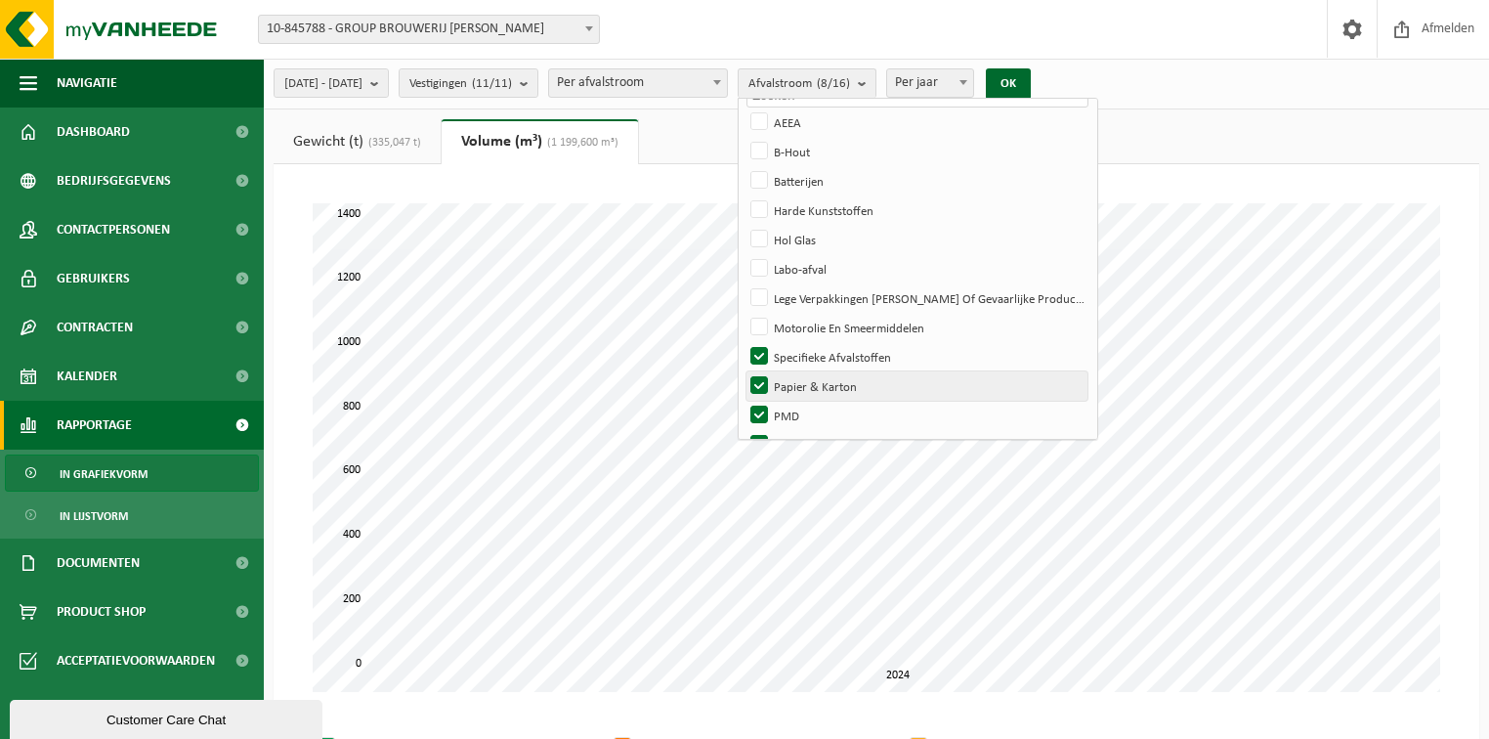
drag, startPoint x: 810, startPoint y: 350, endPoint x: 809, endPoint y: 374, distance: 24.4
click at [810, 351] on label "Specifieke Afvalstoffen" at bounding box center [917, 356] width 342 height 29
click at [743, 342] on input "Specifieke Afvalstoffen" at bounding box center [742, 341] width 1 height 1
checkbox input "false"
click at [809, 375] on label "Papier & Karton" at bounding box center [917, 385] width 342 height 29
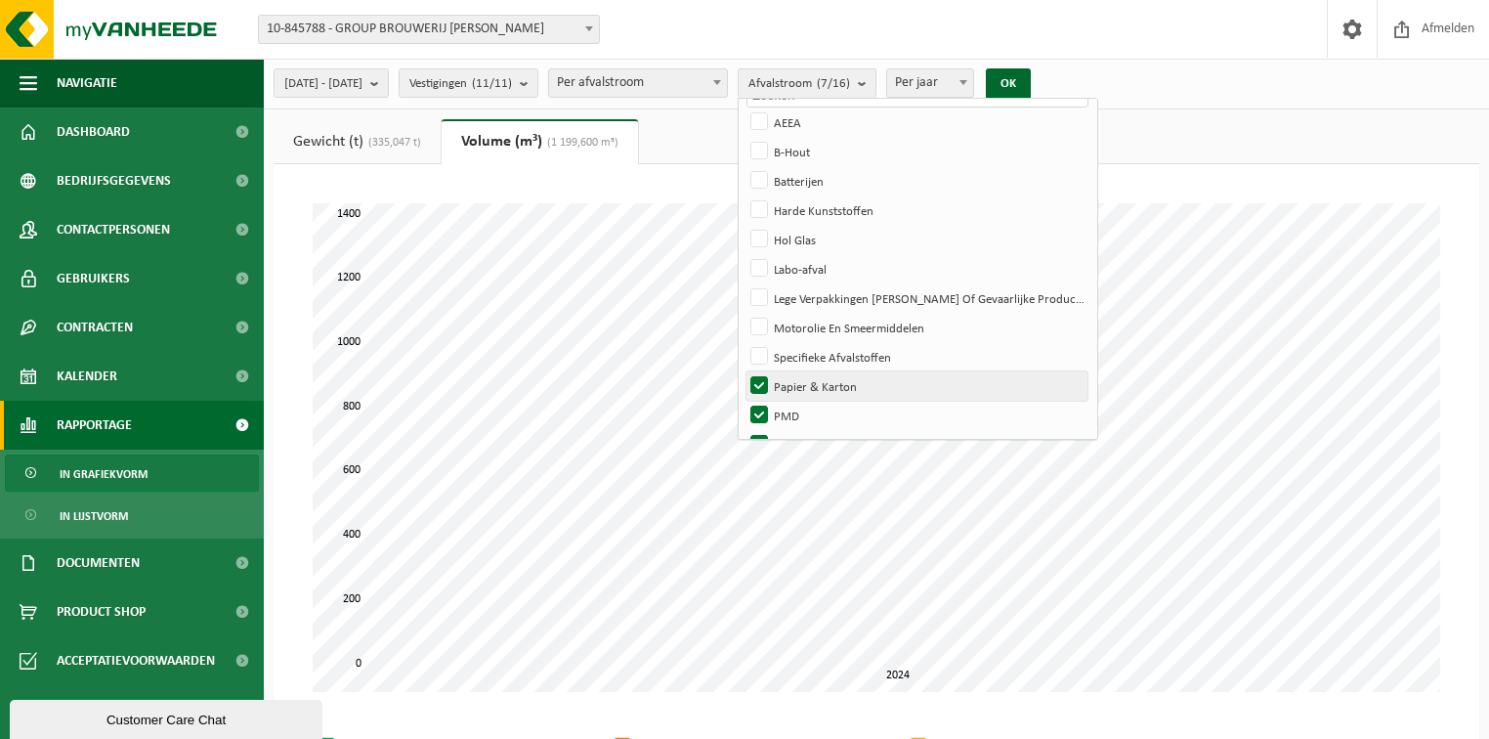
click at [743, 371] on input "Papier & Karton" at bounding box center [742, 370] width 1 height 1
checkbox input "false"
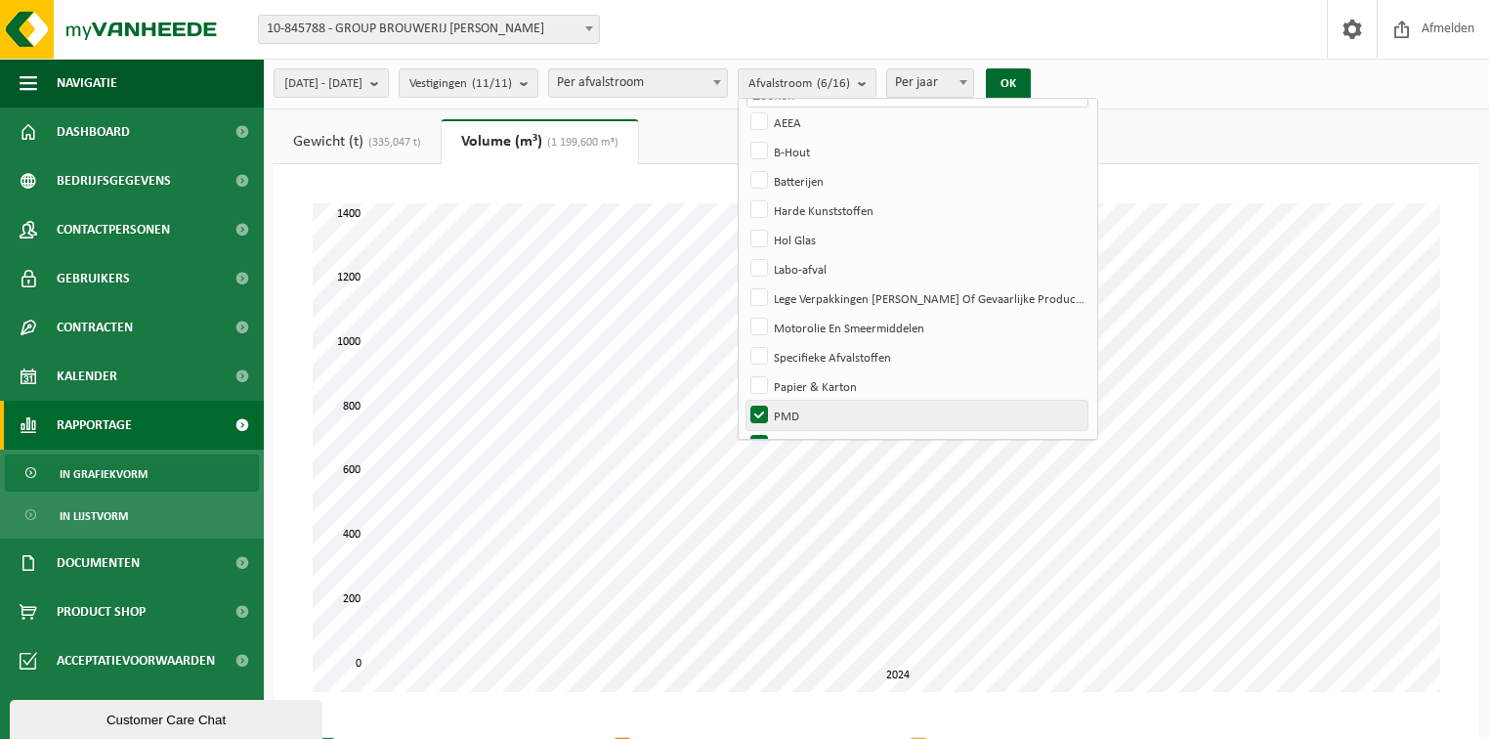
drag, startPoint x: 806, startPoint y: 409, endPoint x: 809, endPoint y: 420, distance: 11.1
click at [805, 411] on label "PMD" at bounding box center [917, 415] width 342 height 29
click at [743, 401] on input "PMD" at bounding box center [742, 400] width 1 height 1
checkbox input "false"
drag, startPoint x: 809, startPoint y: 434, endPoint x: 822, endPoint y: 412, distance: 25.0
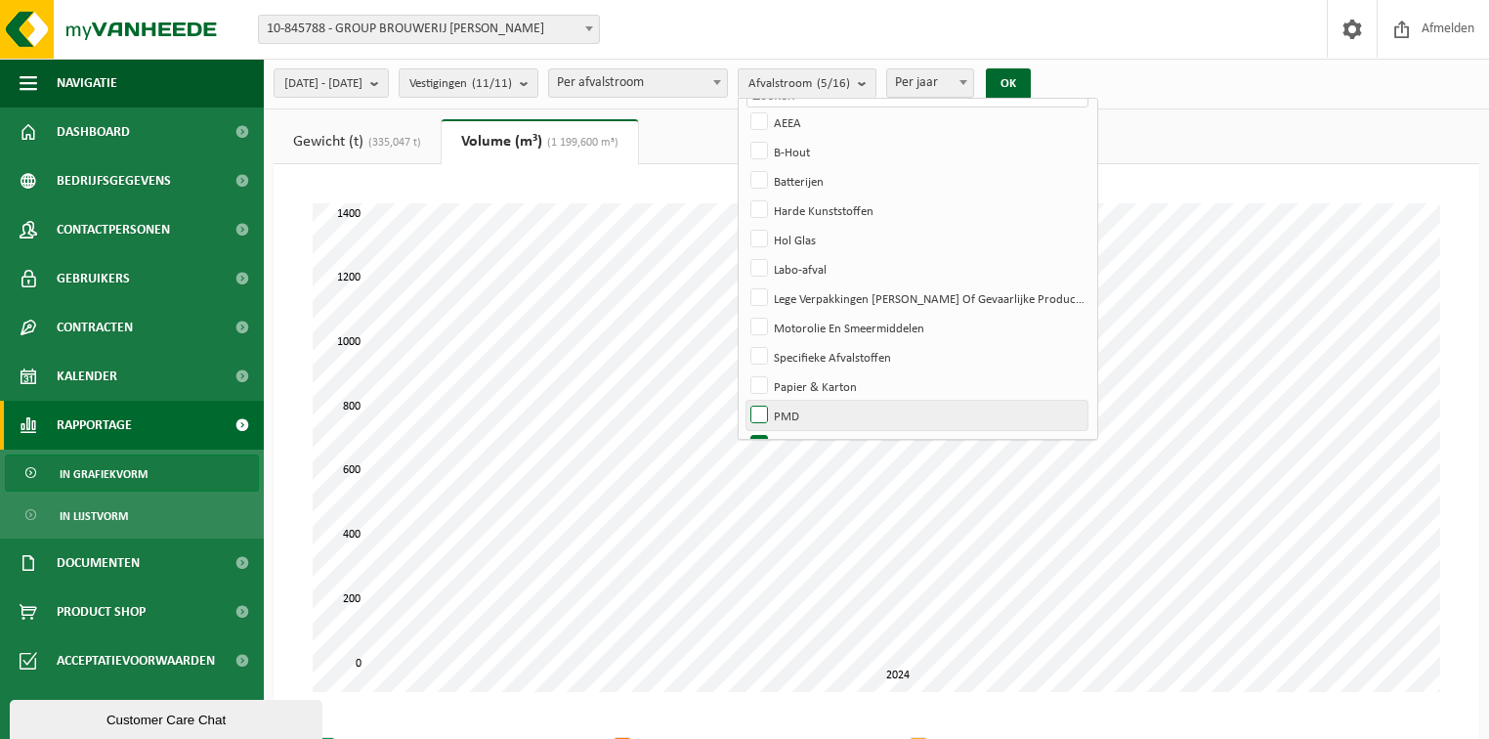
click at [809, 435] on label "Restafval" at bounding box center [917, 444] width 342 height 29
click at [743, 430] on input "Restafval" at bounding box center [742, 429] width 1 height 1
checkbox input "false"
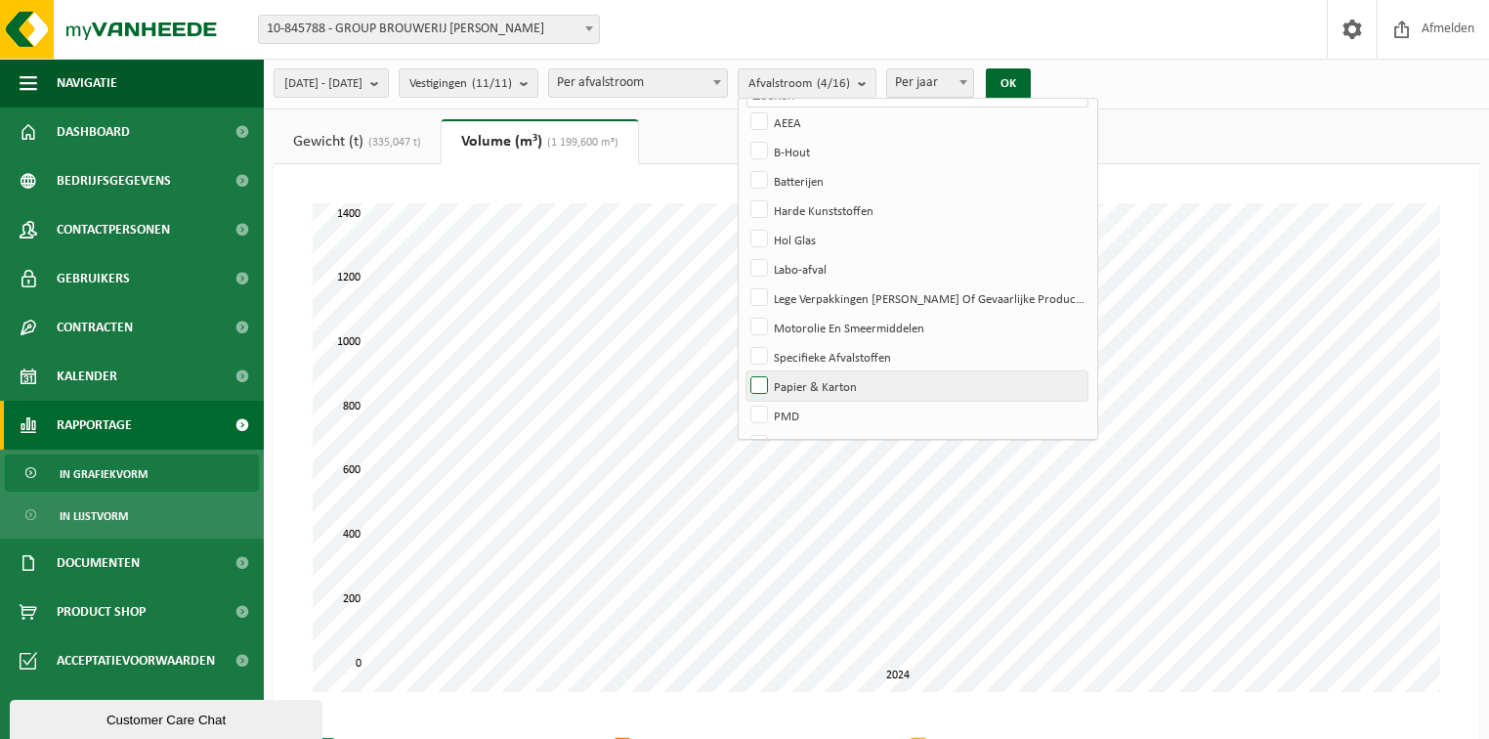
drag, startPoint x: 817, startPoint y: 382, endPoint x: 824, endPoint y: 375, distance: 10.4
click at [817, 382] on label "Papier & Karton" at bounding box center [917, 385] width 342 height 29
click at [743, 371] on input "Papier & Karton" at bounding box center [742, 370] width 1 height 1
checkbox input "true"
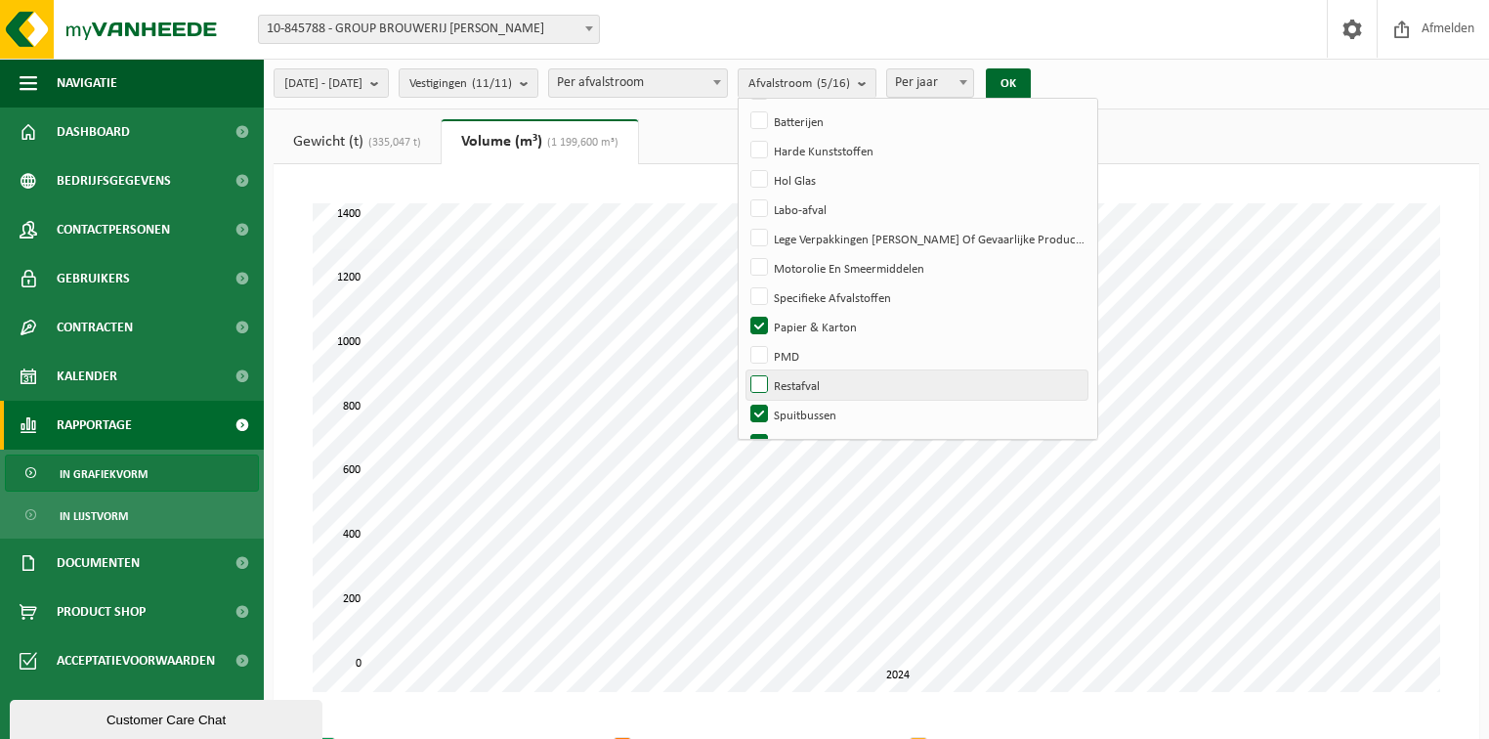
scroll to position [229, 0]
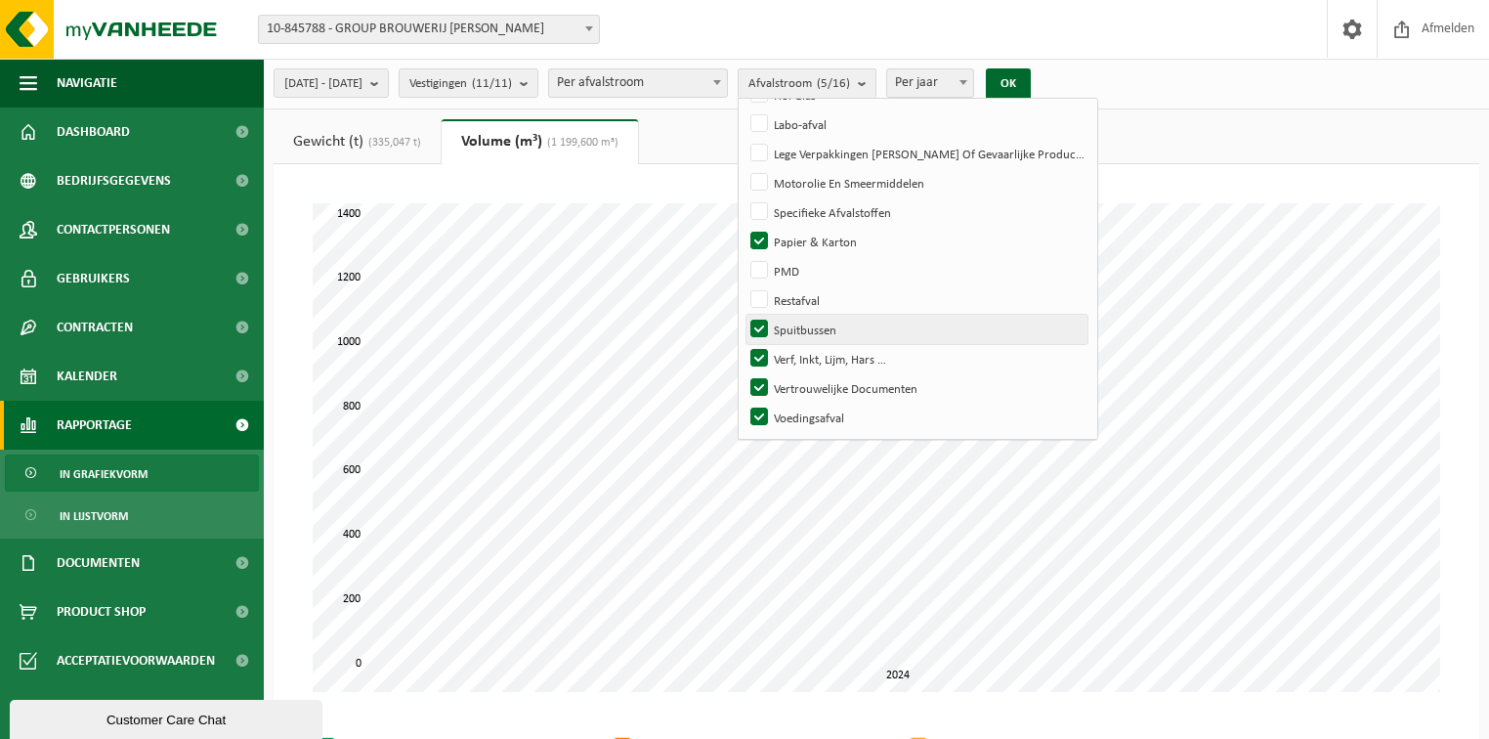
click at [809, 328] on label "Spuitbussen" at bounding box center [917, 329] width 342 height 29
click at [743, 315] on input "Spuitbussen" at bounding box center [742, 314] width 1 height 1
checkbox input "false"
click at [811, 356] on label "Verf, Inkt, Lijm, Hars …" at bounding box center [917, 358] width 342 height 29
click at [743, 344] on input "Verf, Inkt, Lijm, Hars …" at bounding box center [742, 343] width 1 height 1
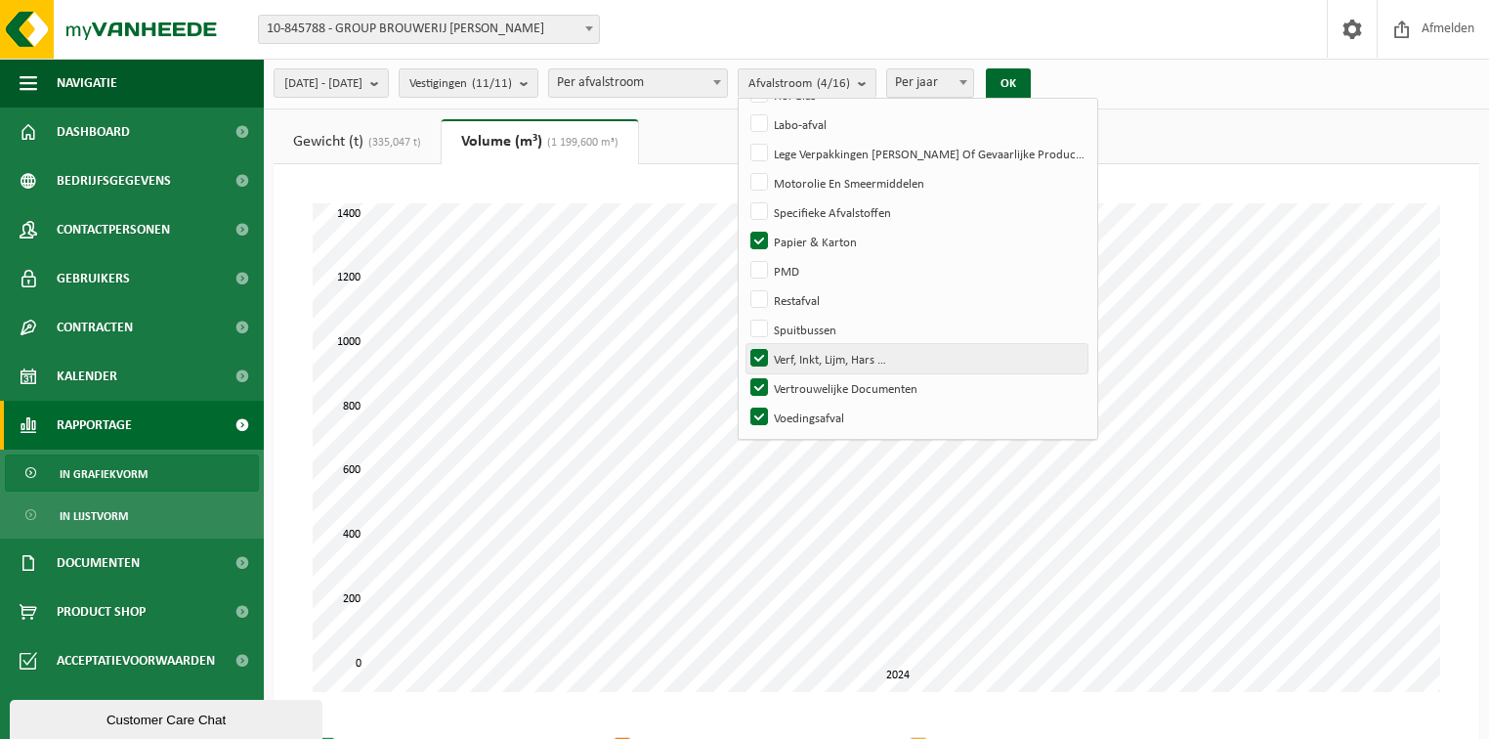
checkbox input "false"
drag, startPoint x: 814, startPoint y: 384, endPoint x: 816, endPoint y: 413, distance: 29.4
click at [813, 385] on label "Vertrouwelijke Documenten" at bounding box center [917, 387] width 342 height 29
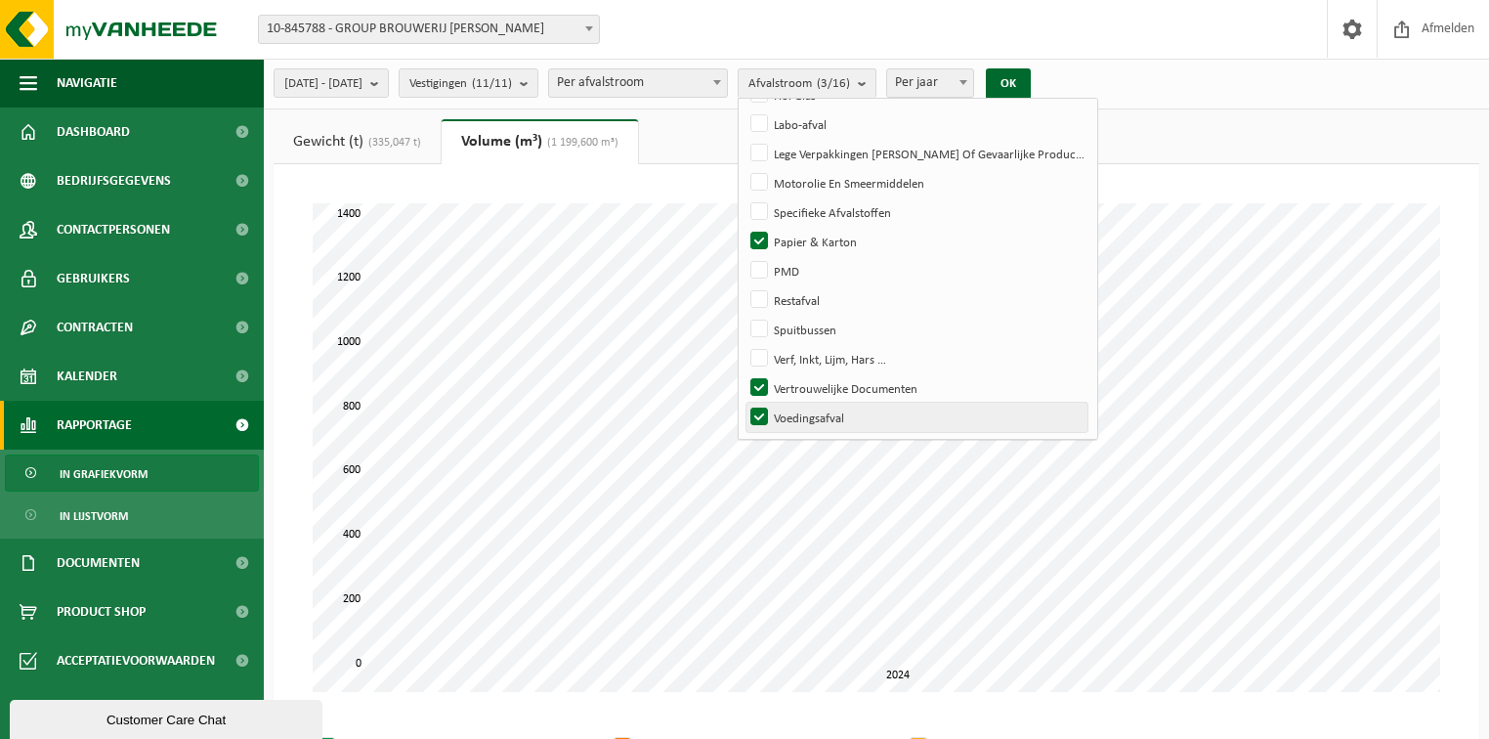
click at [743, 373] on input "Vertrouwelijke Documenten" at bounding box center [742, 372] width 1 height 1
checkbox input "false"
click at [816, 414] on label "Voedingsafval" at bounding box center [917, 416] width 342 height 29
click at [743, 402] on input "Voedingsafval" at bounding box center [742, 401] width 1 height 1
checkbox input "false"
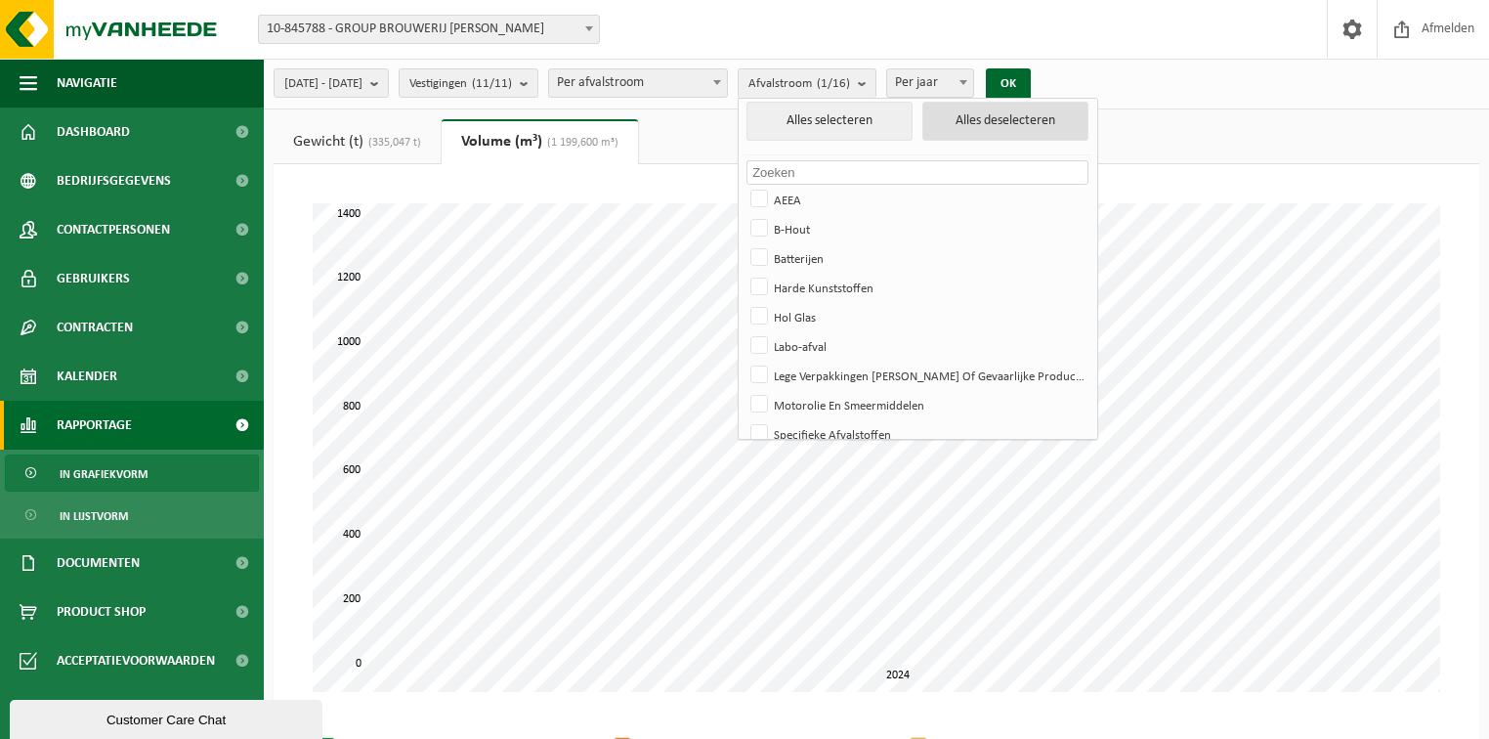
scroll to position [0, 0]
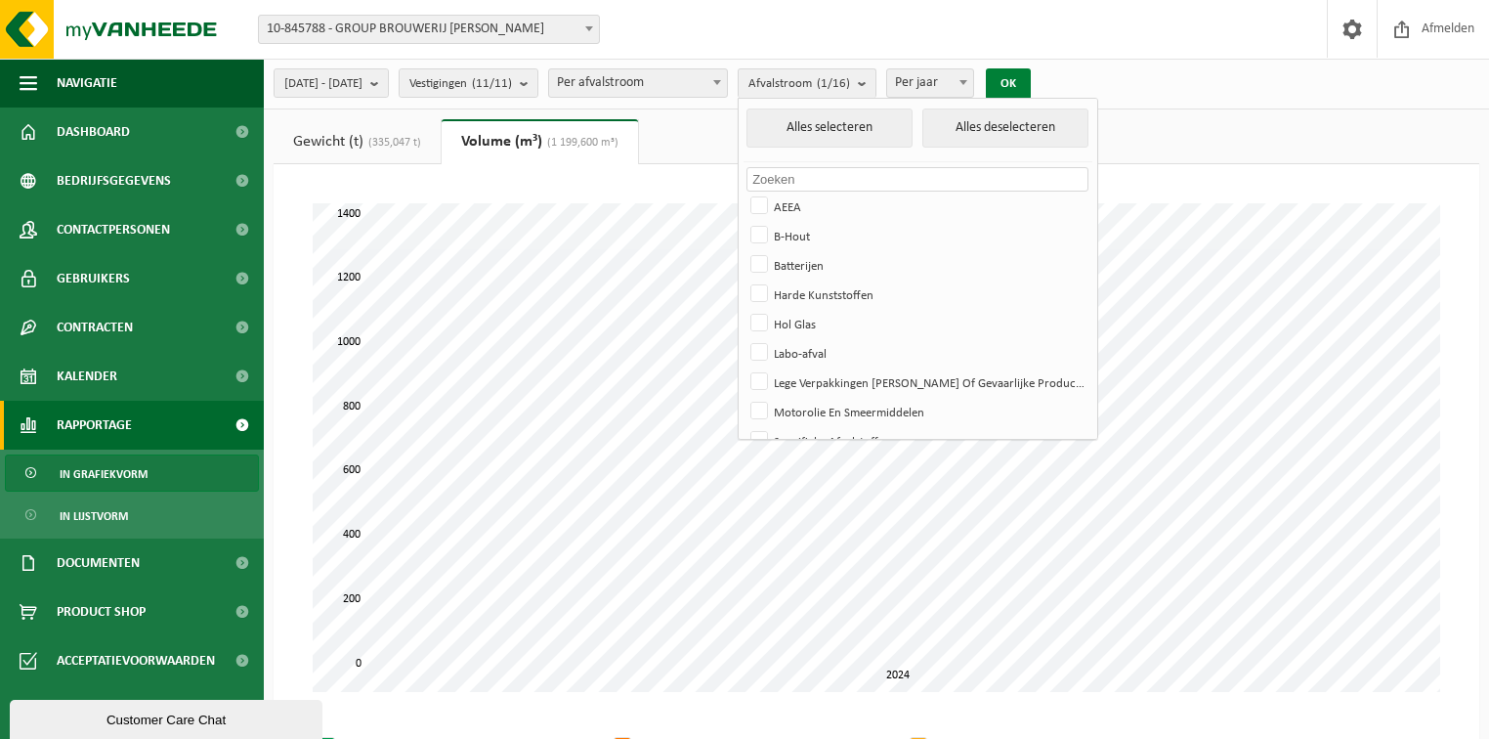
click at [1031, 73] on button "OK" at bounding box center [1008, 83] width 45 height 31
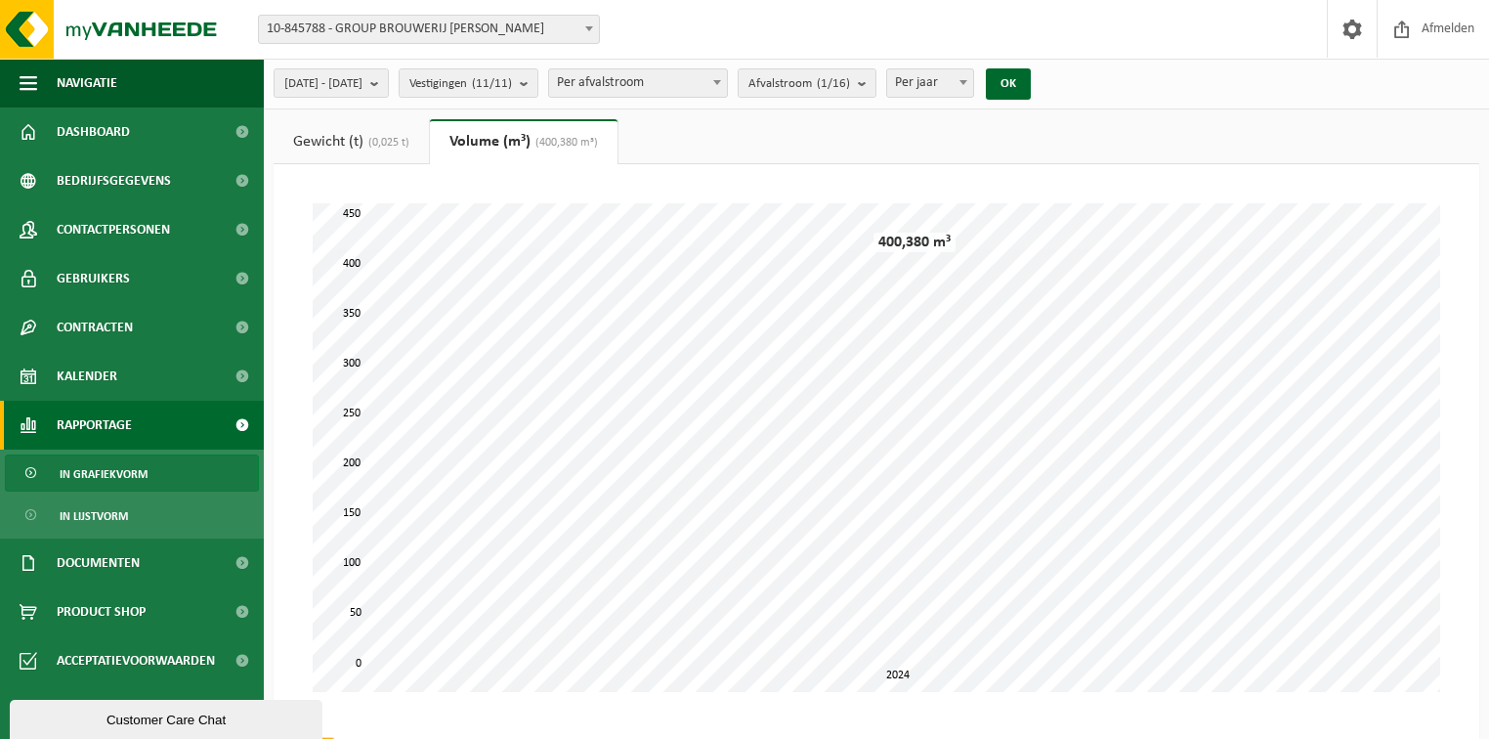
click at [353, 143] on link "Gewicht (t) (0,025 t)" at bounding box center [351, 141] width 155 height 45
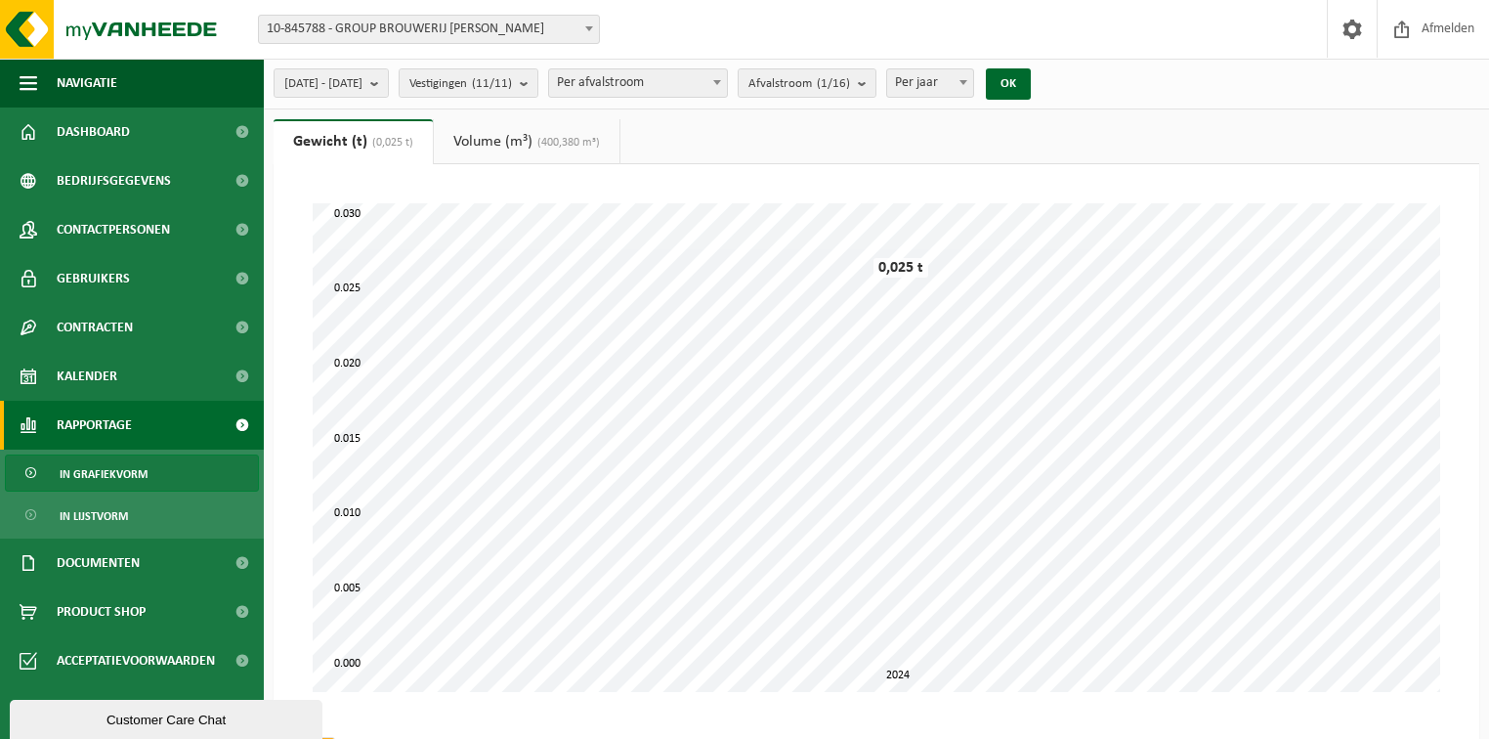
click at [562, 144] on span "(400,380 m³)" at bounding box center [565, 143] width 67 height 12
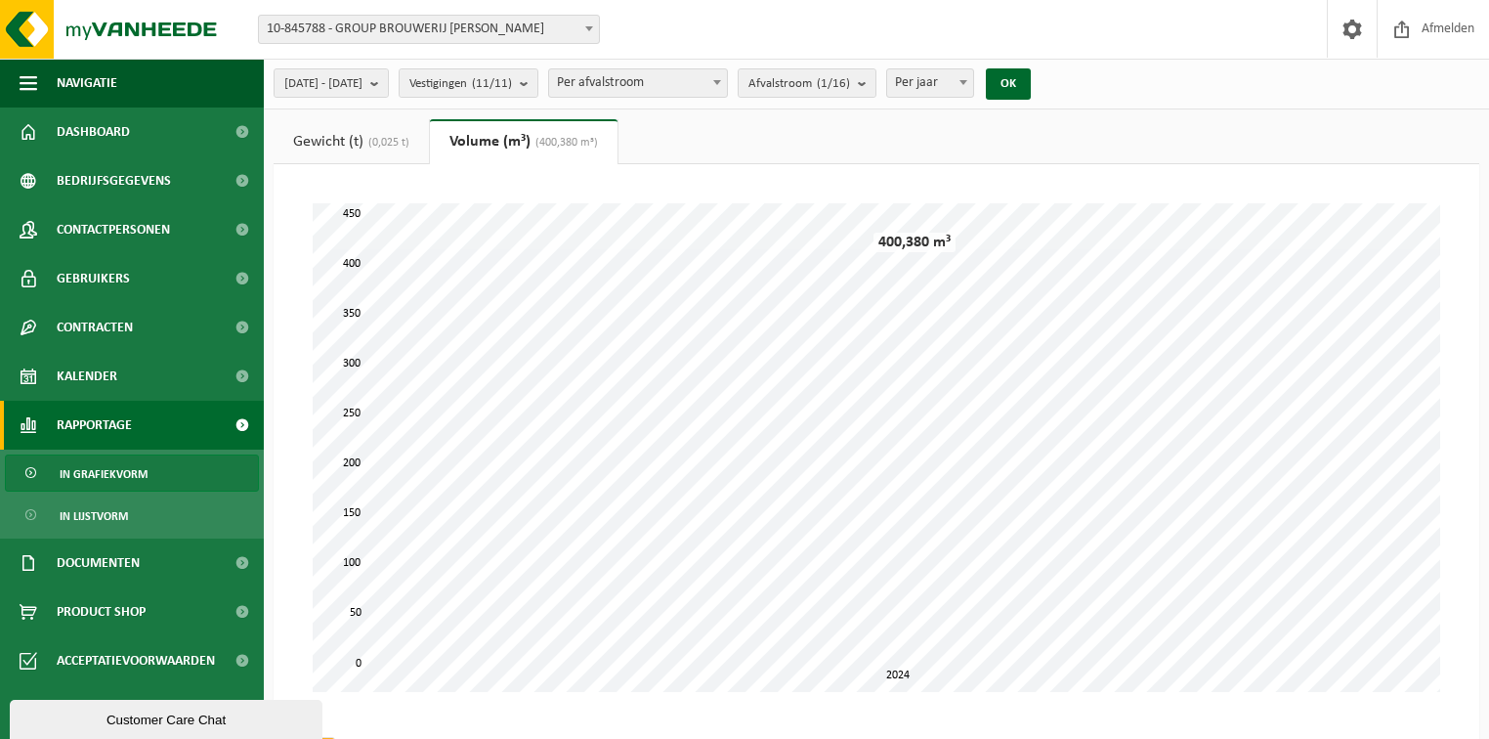
click at [348, 141] on link "Gewicht (t) (0,025 t)" at bounding box center [351, 141] width 155 height 45
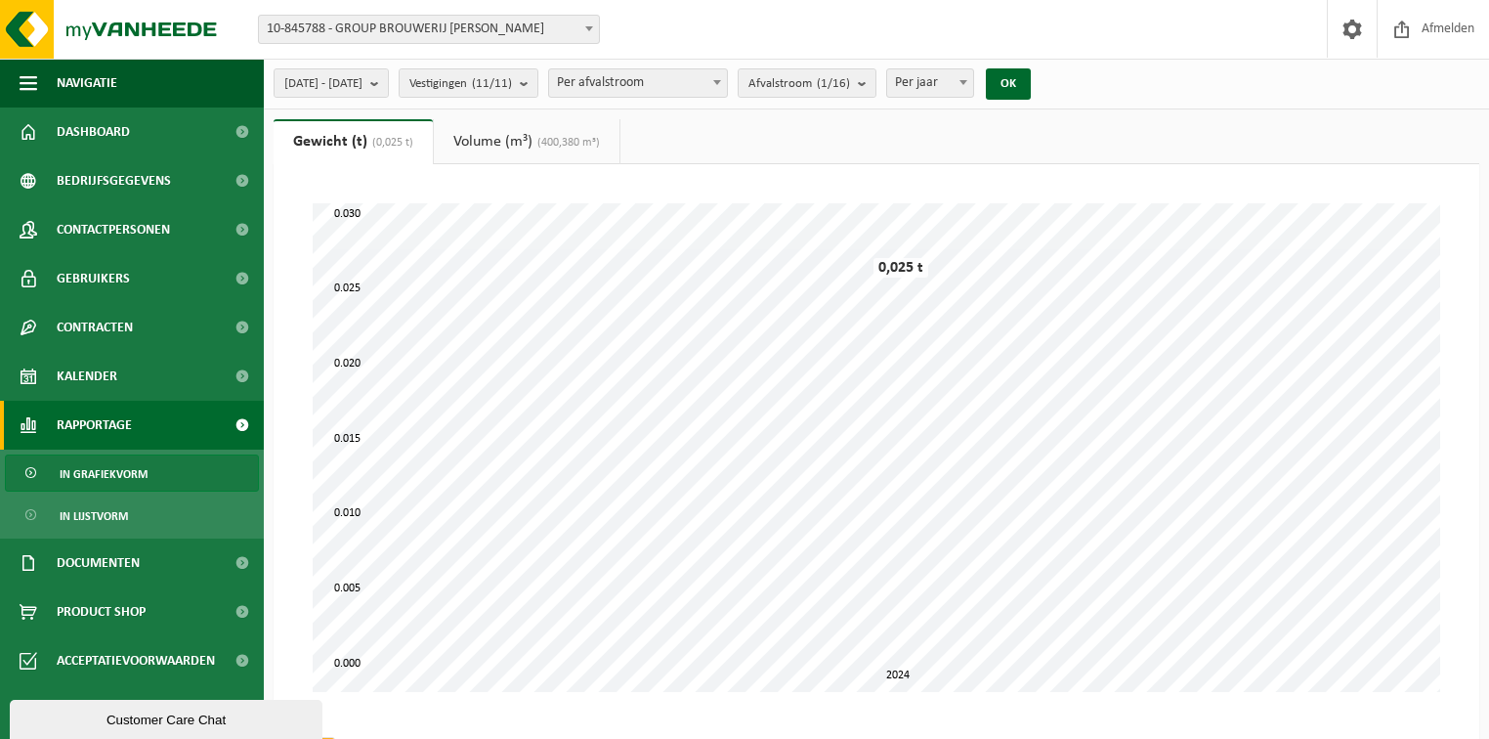
click at [568, 142] on span "(400,380 m³)" at bounding box center [565, 143] width 67 height 12
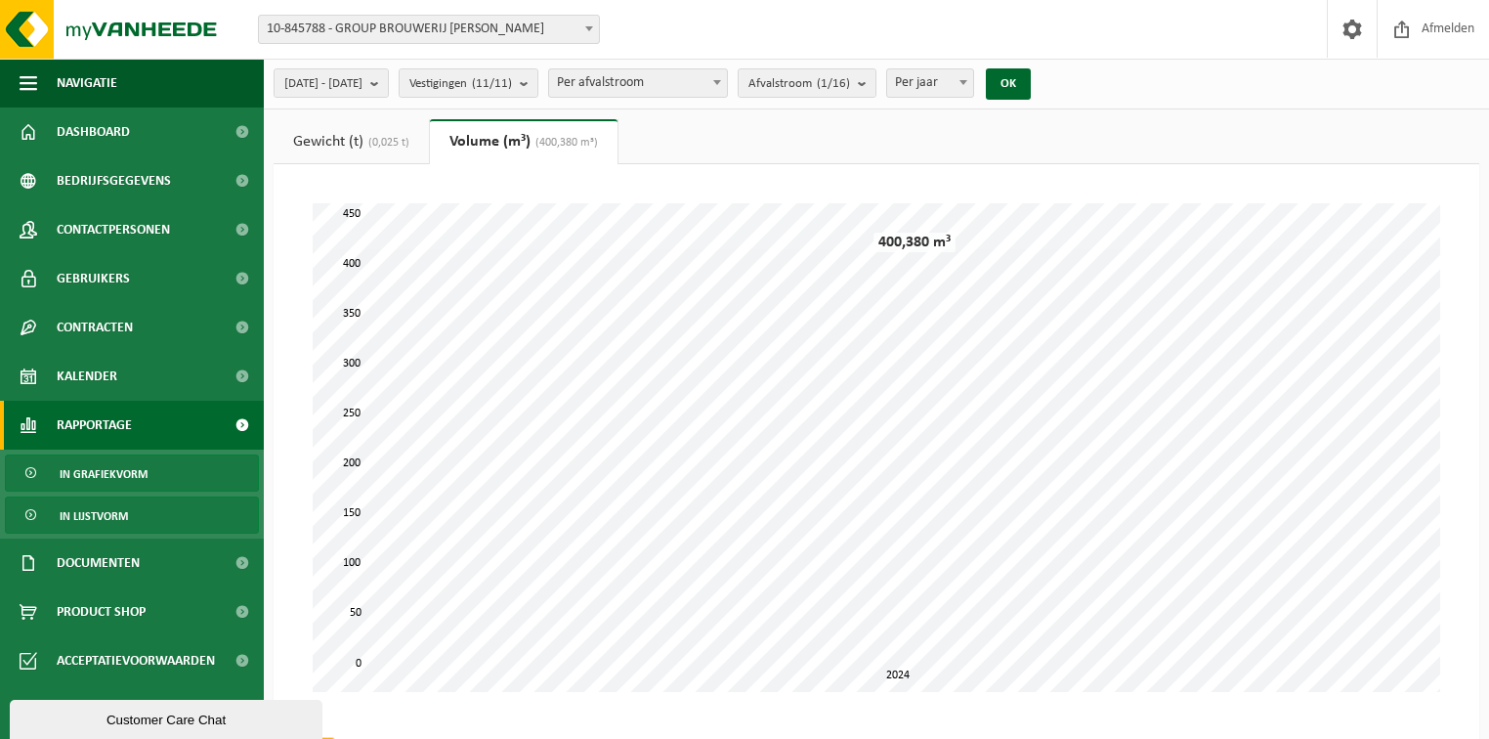
click at [86, 525] on span "In lijstvorm" at bounding box center [94, 515] width 68 height 37
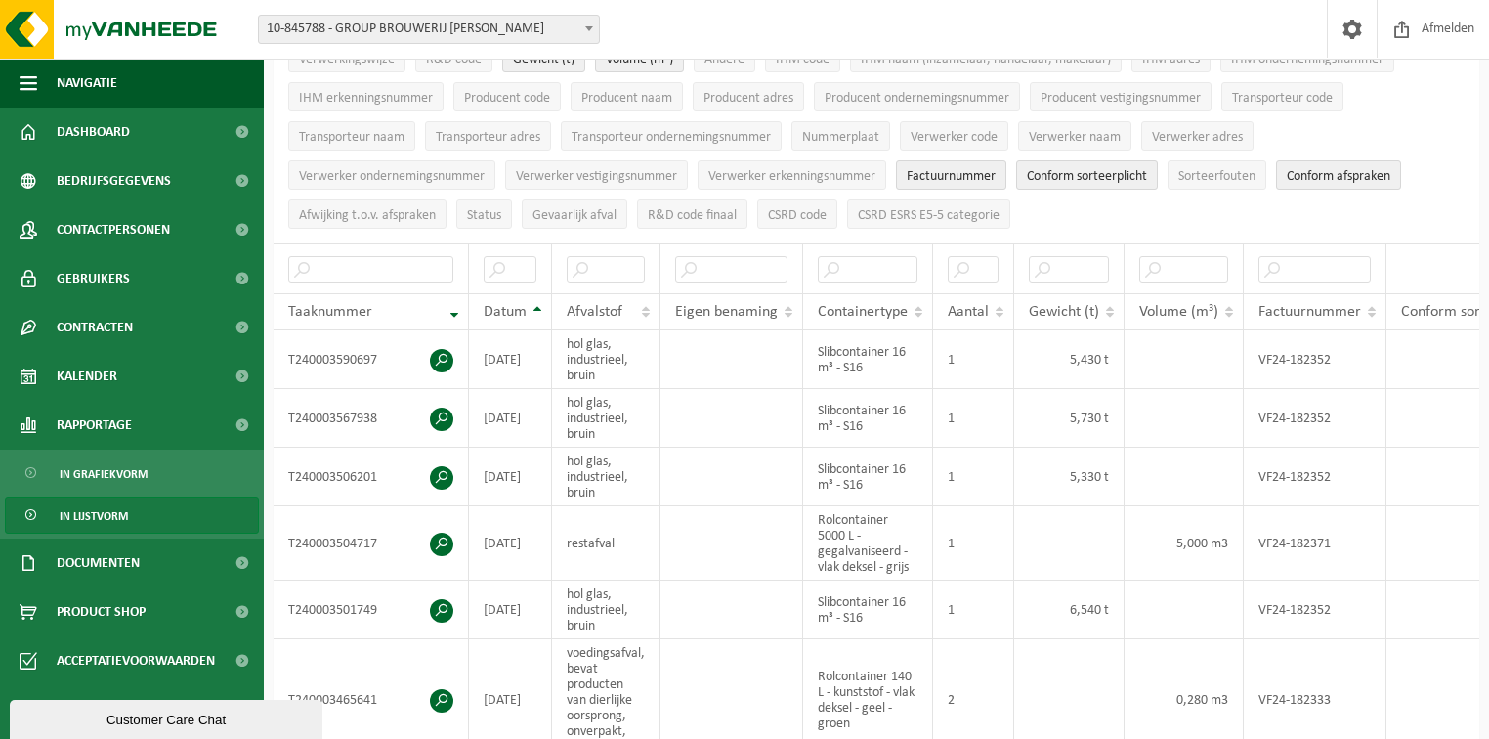
scroll to position [234, 0]
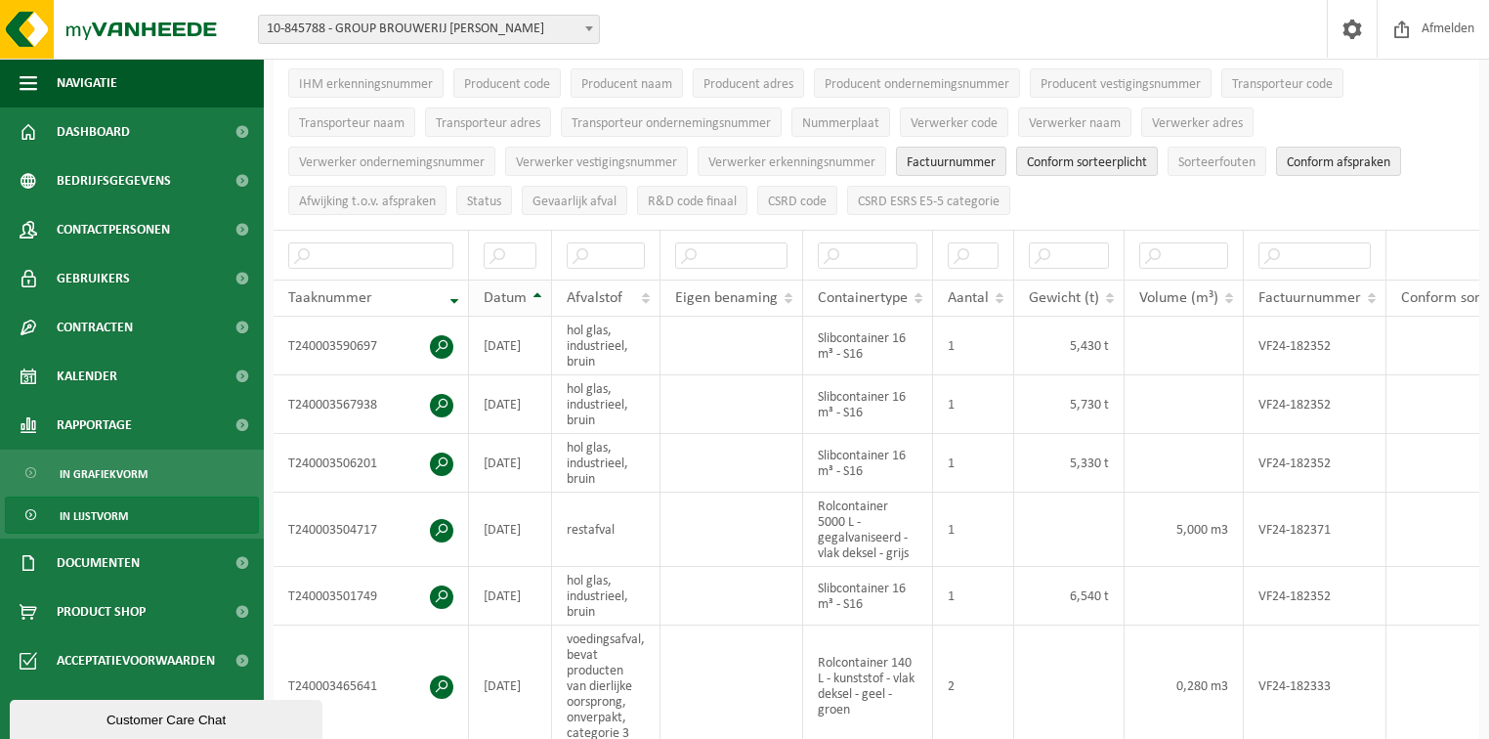
click at [539, 289] on th "Datum" at bounding box center [510, 297] width 83 height 37
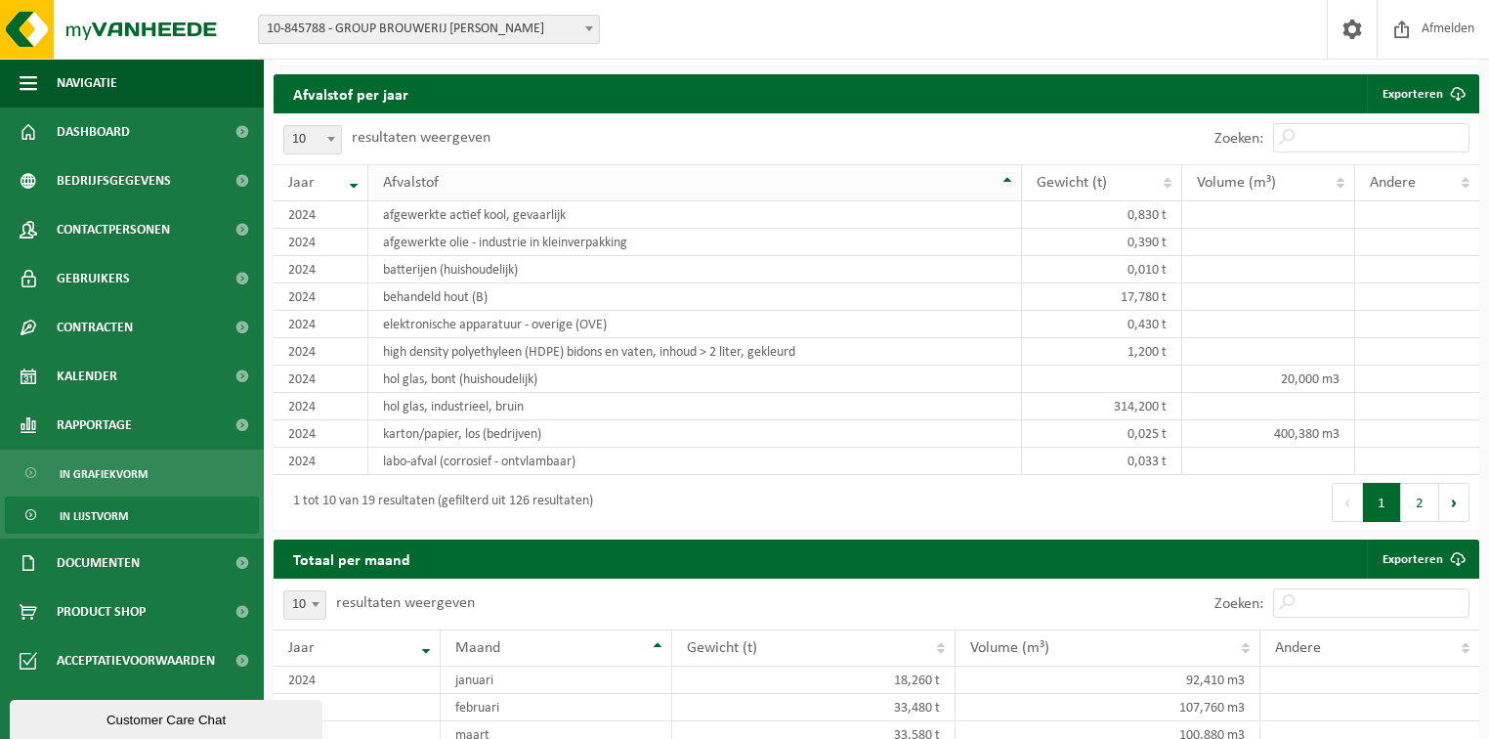
scroll to position [2032, 0]
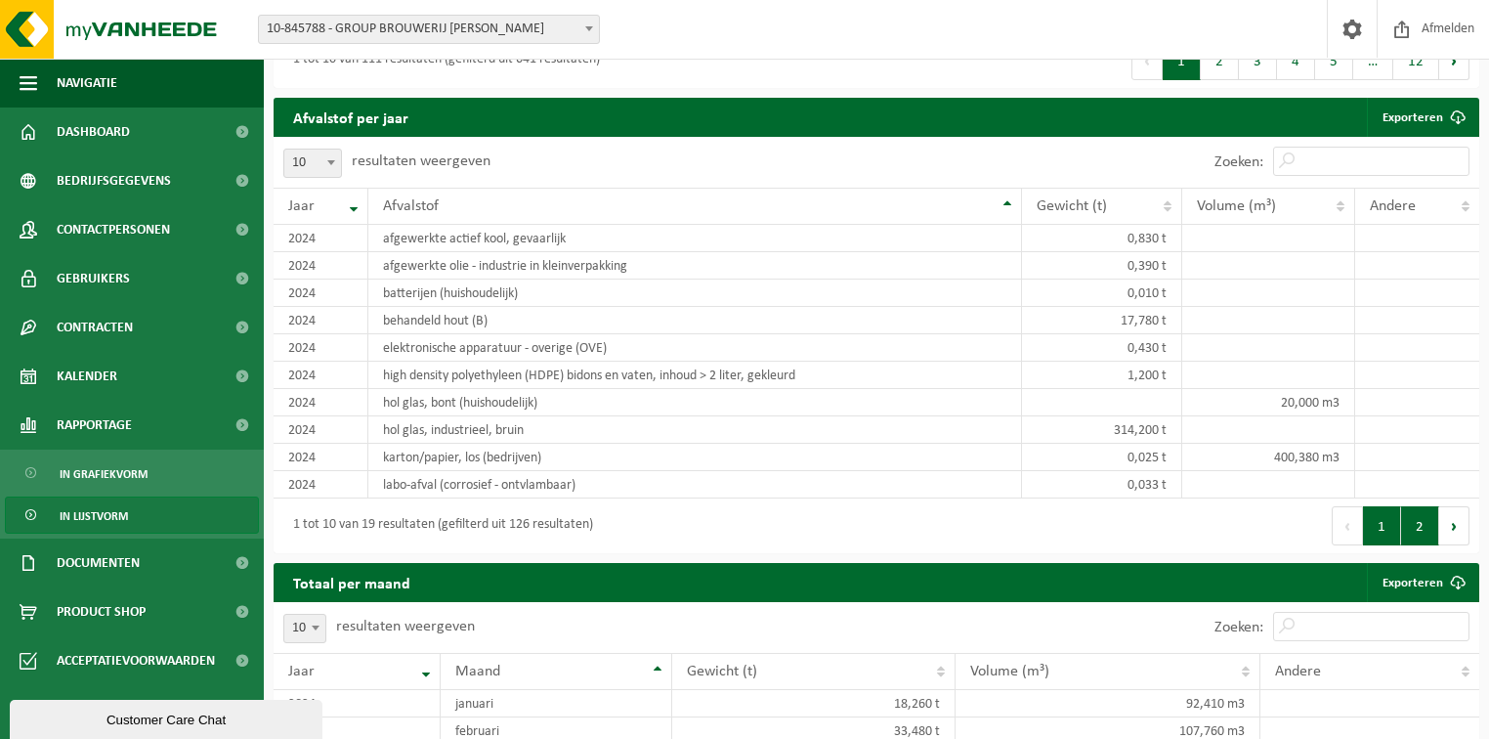
click at [1419, 529] on button "2" at bounding box center [1420, 525] width 38 height 39
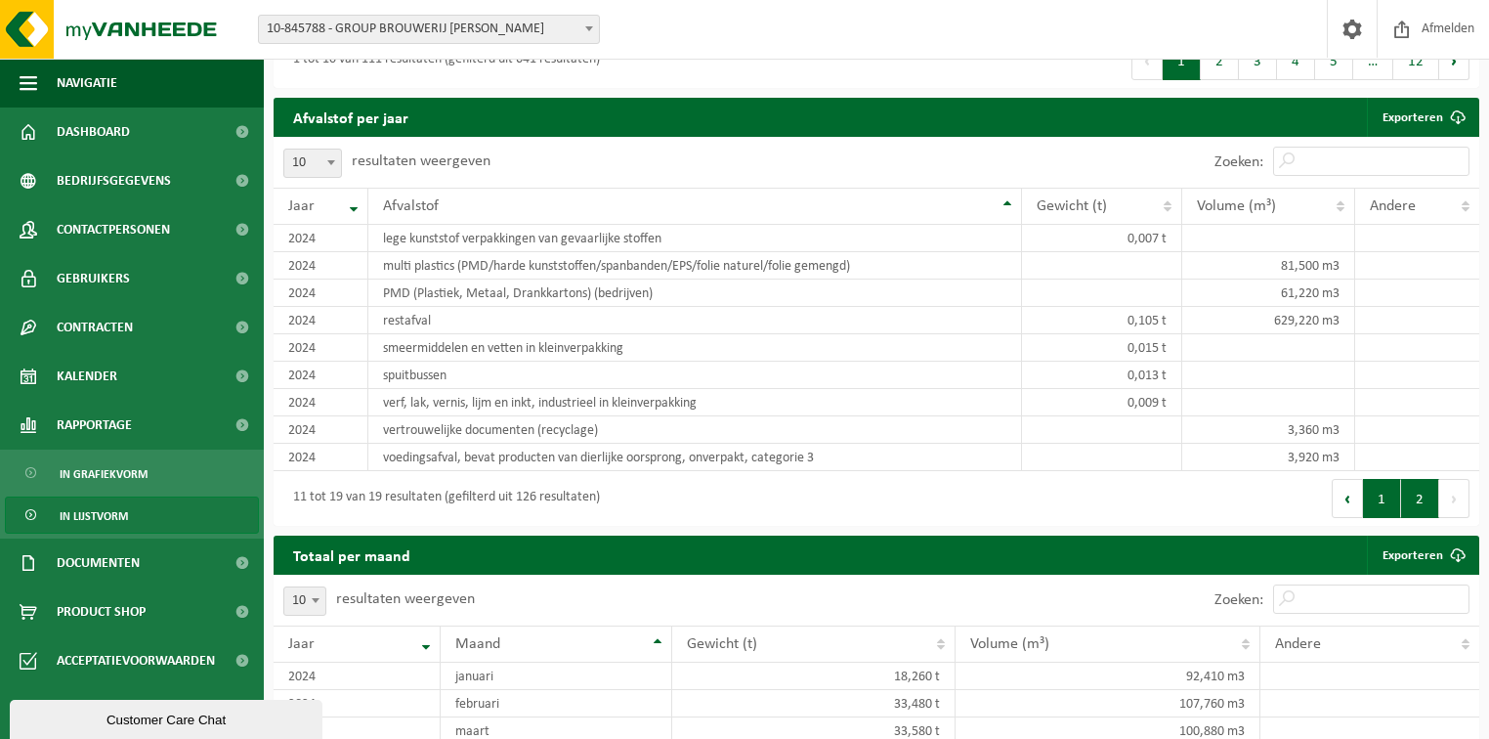
click at [1380, 486] on button "1" at bounding box center [1382, 498] width 38 height 39
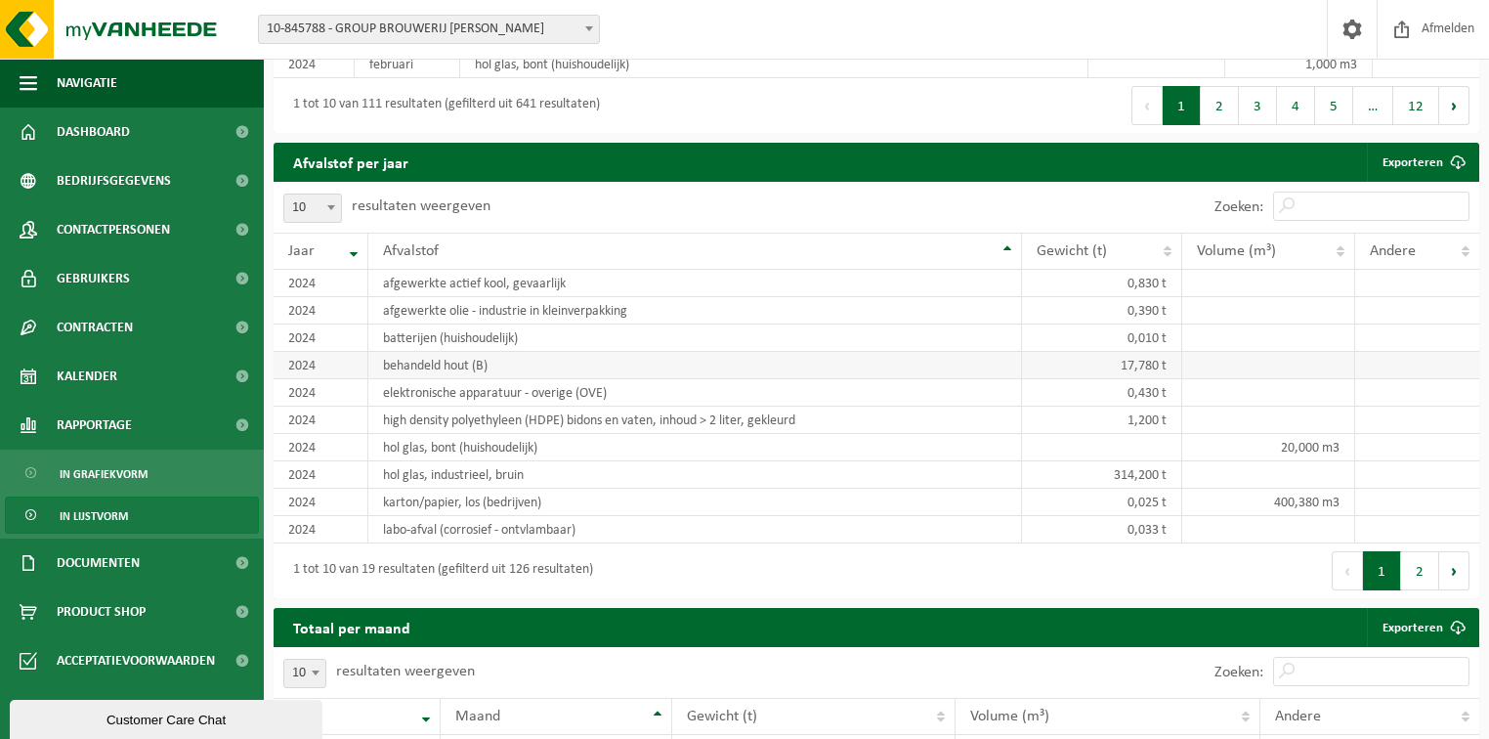
scroll to position [2006, 0]
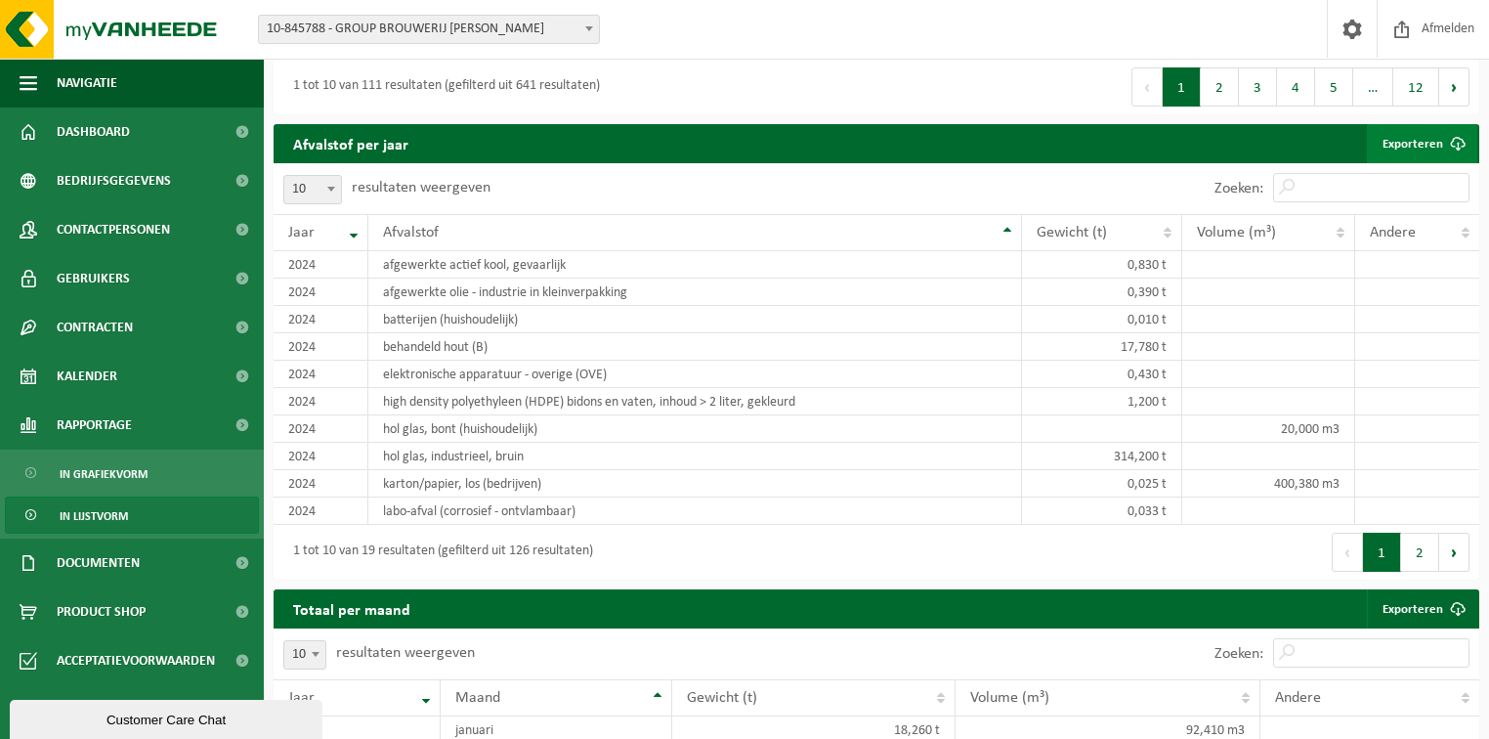
click at [1419, 146] on link "Exporteren" at bounding box center [1422, 143] width 110 height 39
